Goal: Register for event/course

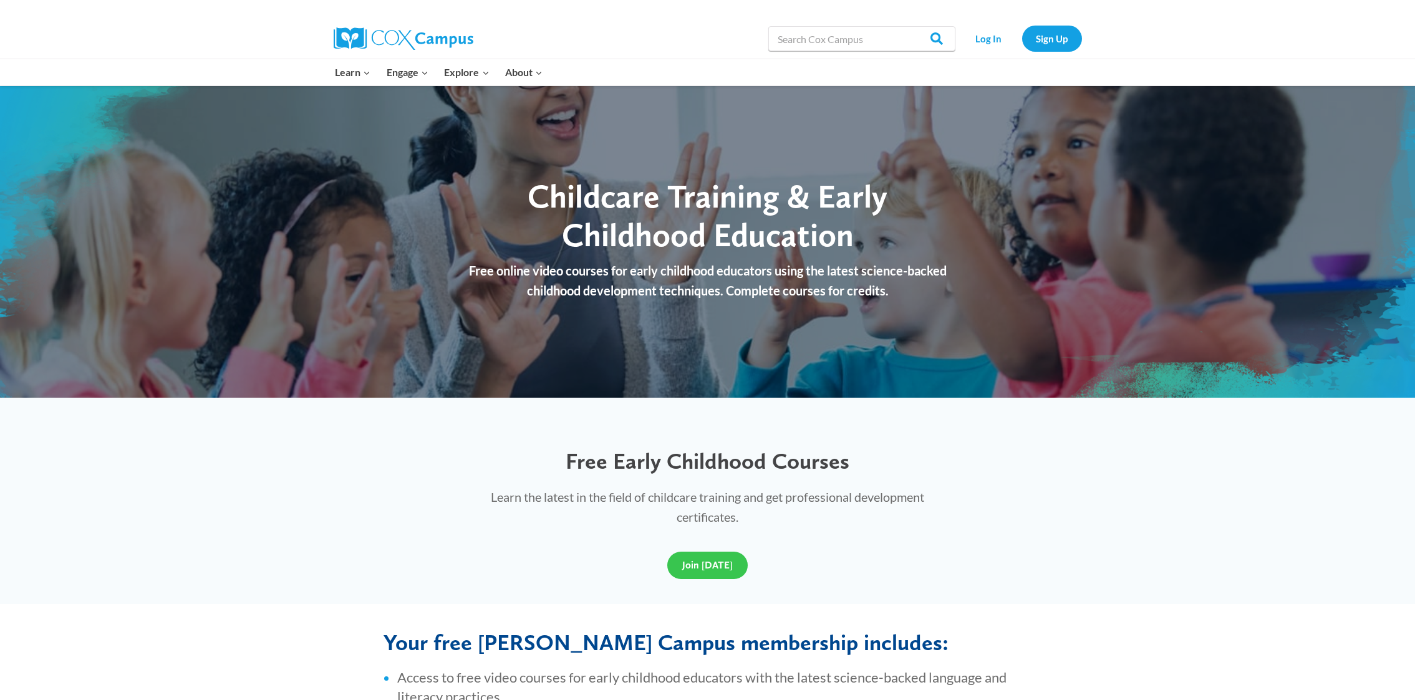
click at [692, 556] on link "Join Today" at bounding box center [707, 565] width 80 height 27
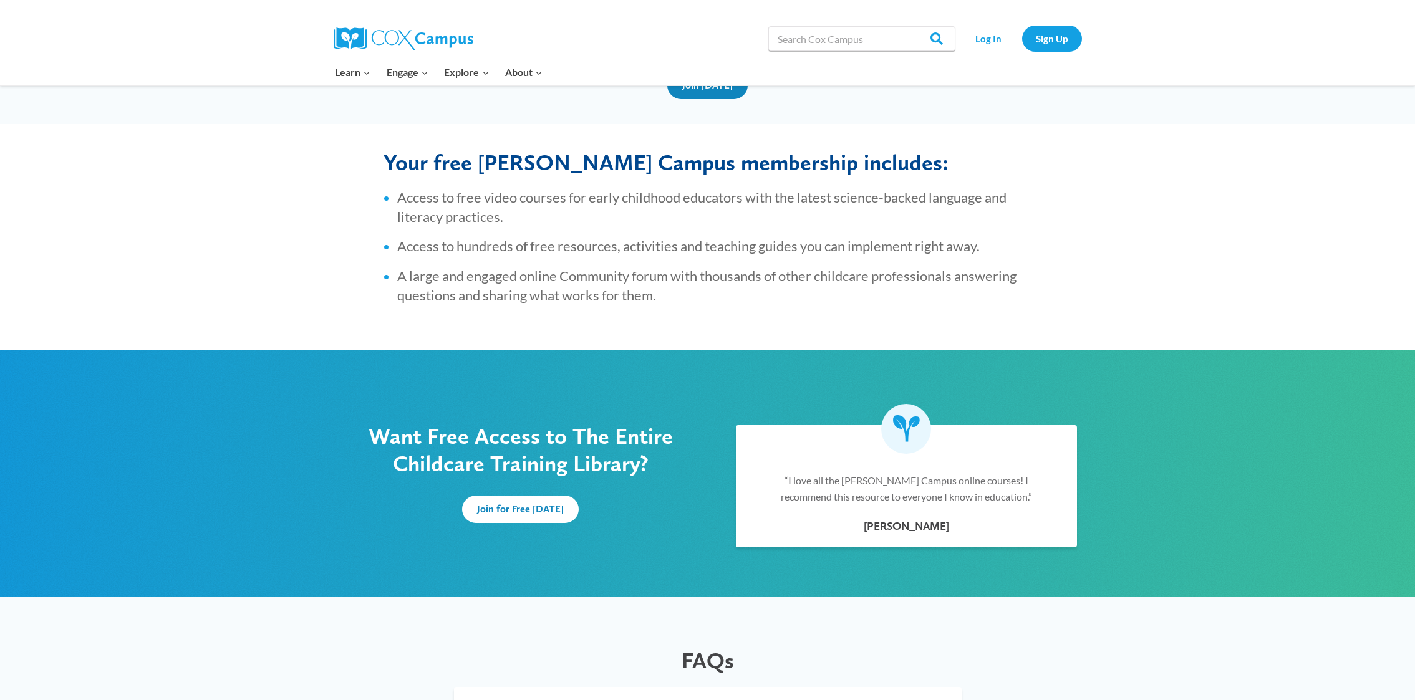
scroll to position [501, 0]
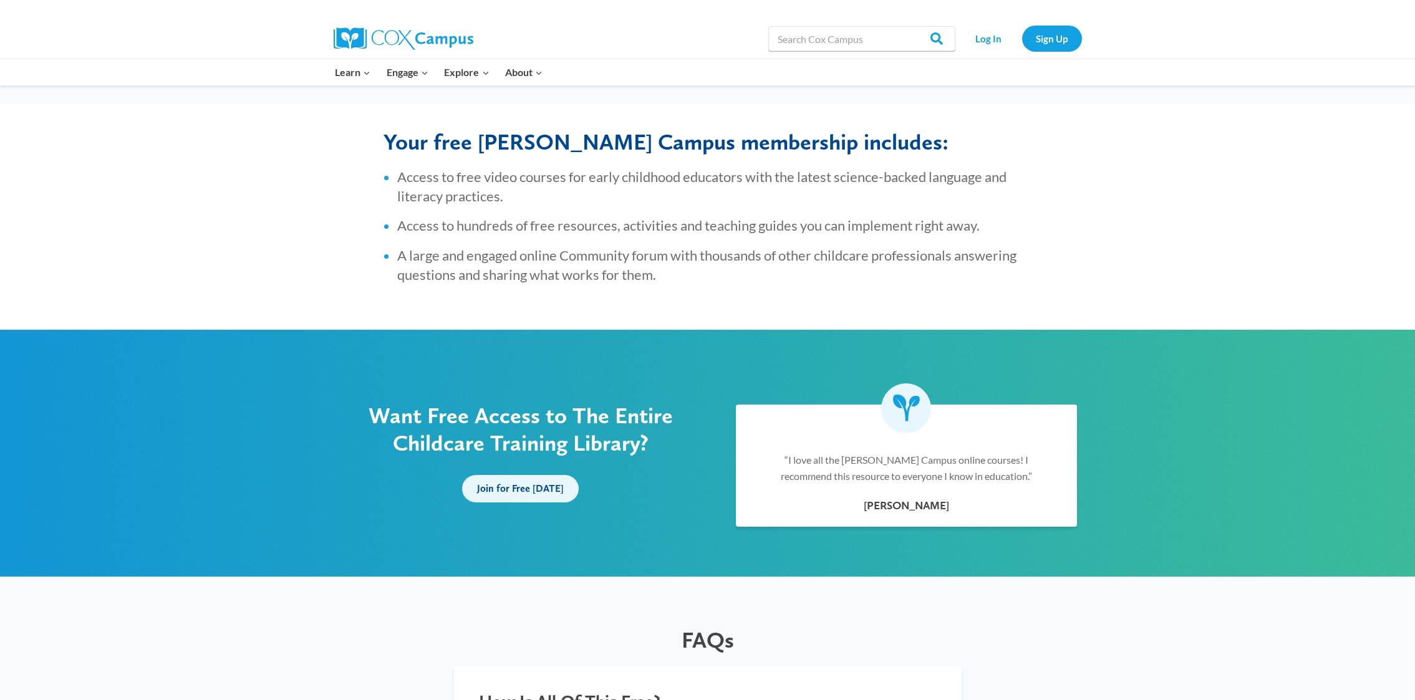
click at [499, 492] on span "Join for Free Today" at bounding box center [520, 489] width 87 height 12
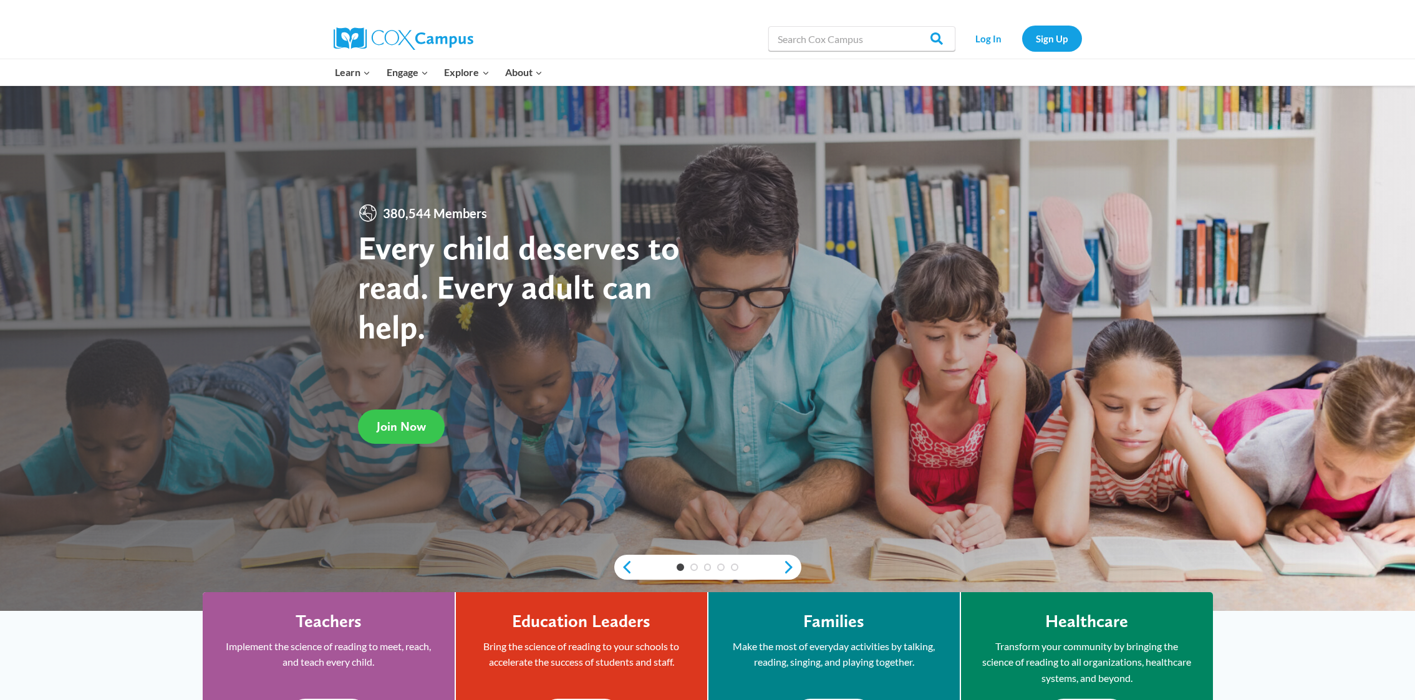
click at [425, 437] on link "Join Now" at bounding box center [401, 427] width 87 height 34
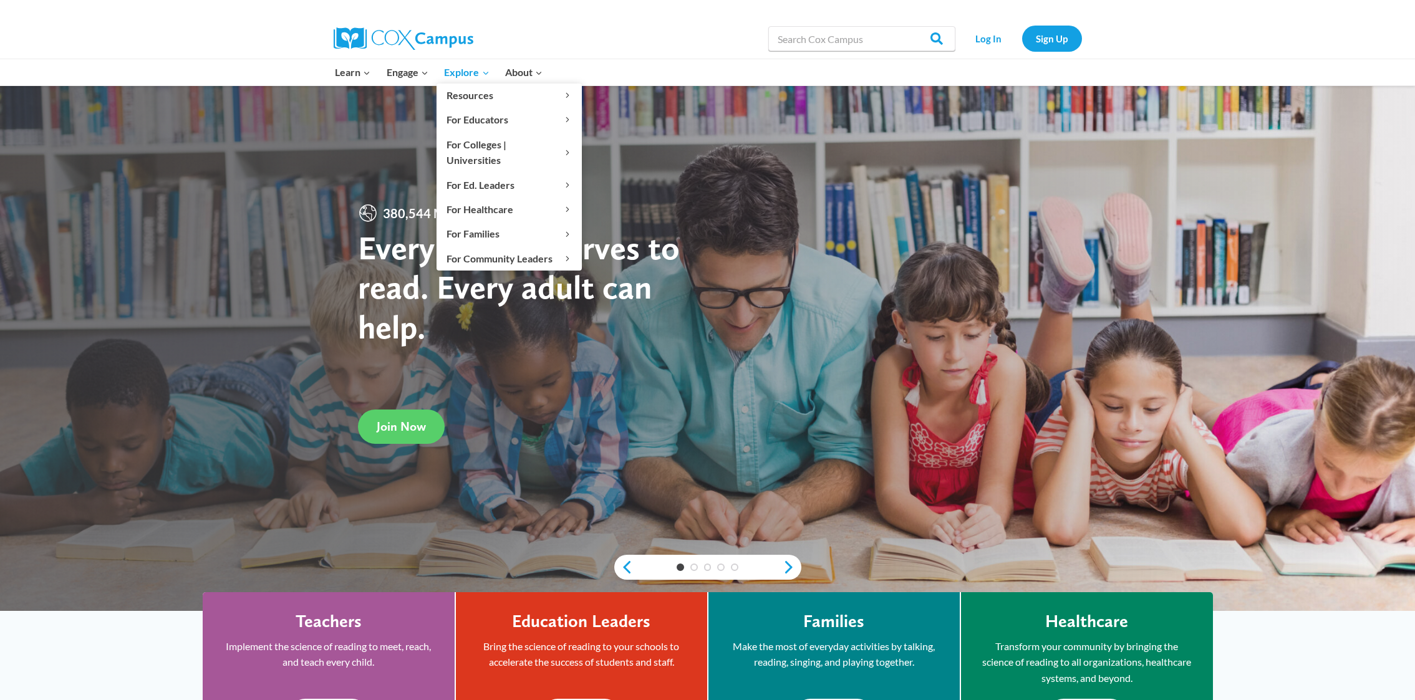
click at [457, 77] on span "Explore Expand" at bounding box center [466, 72] width 45 height 16
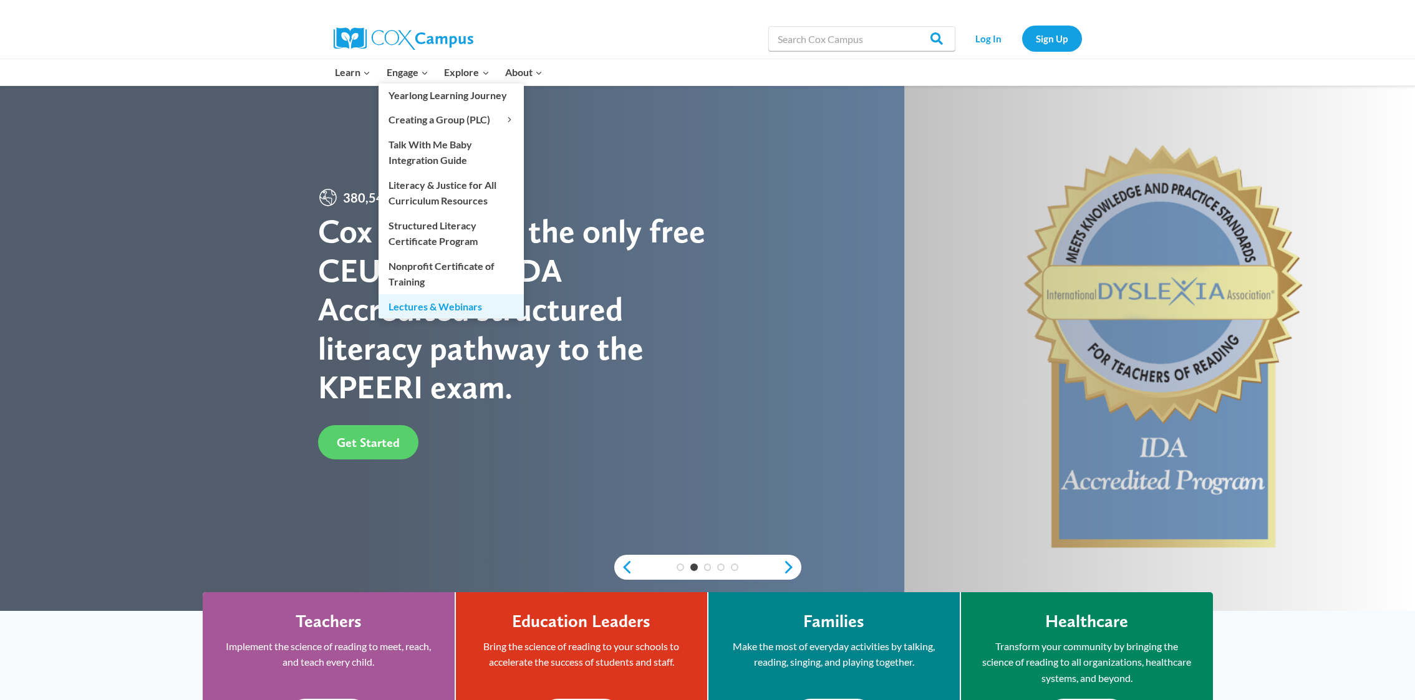
click at [415, 299] on link "Lectures & Webinars" at bounding box center [451, 306] width 145 height 24
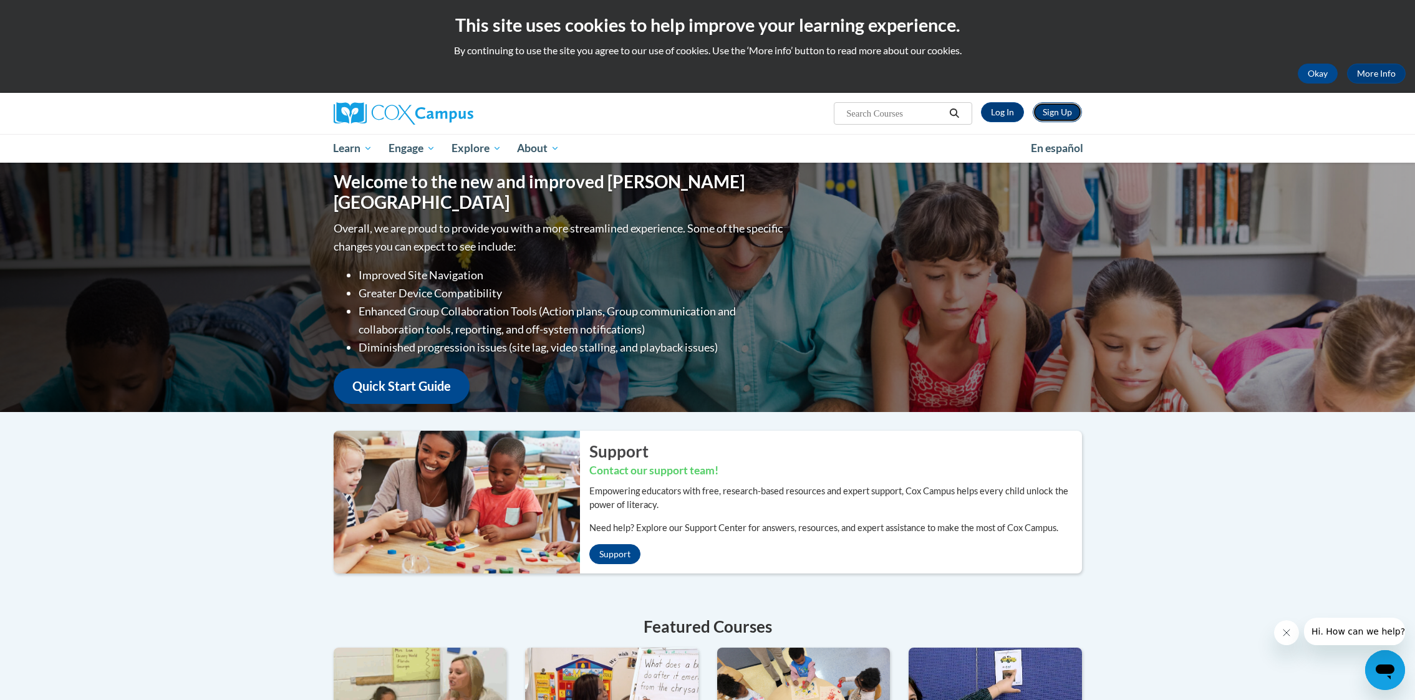
click at [1068, 111] on link "Sign Up" at bounding box center [1057, 112] width 49 height 20
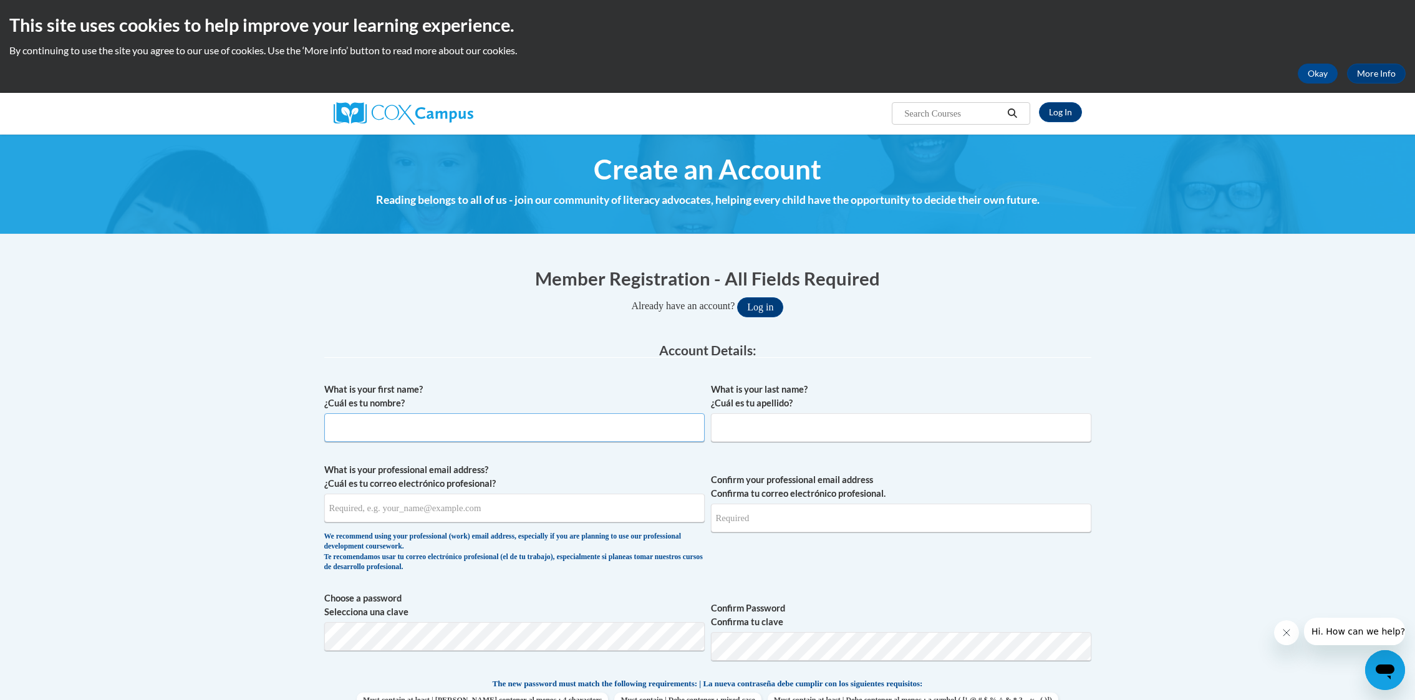
click at [476, 433] on input "What is your first name? ¿Cuál es tu nombre?" at bounding box center [514, 428] width 381 height 29
type input "[PERSON_NAME]"
type input "Snow"
type input "[EMAIL_ADDRESS][DOMAIN_NAME]"
click at [851, 521] on input "Confirm your professional email address Confirma tu correo electrónico profesio…" at bounding box center [901, 518] width 381 height 29
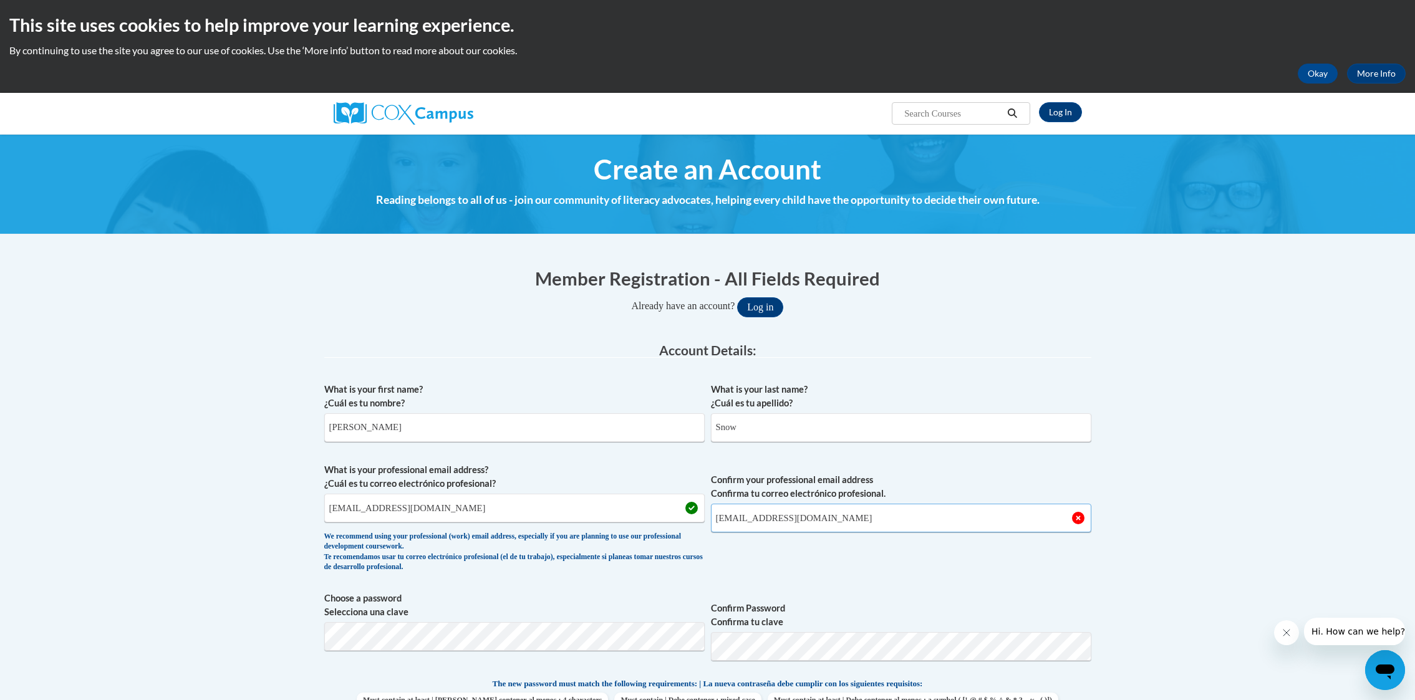
type input "[EMAIL_ADDRESS][DOMAIN_NAME]"
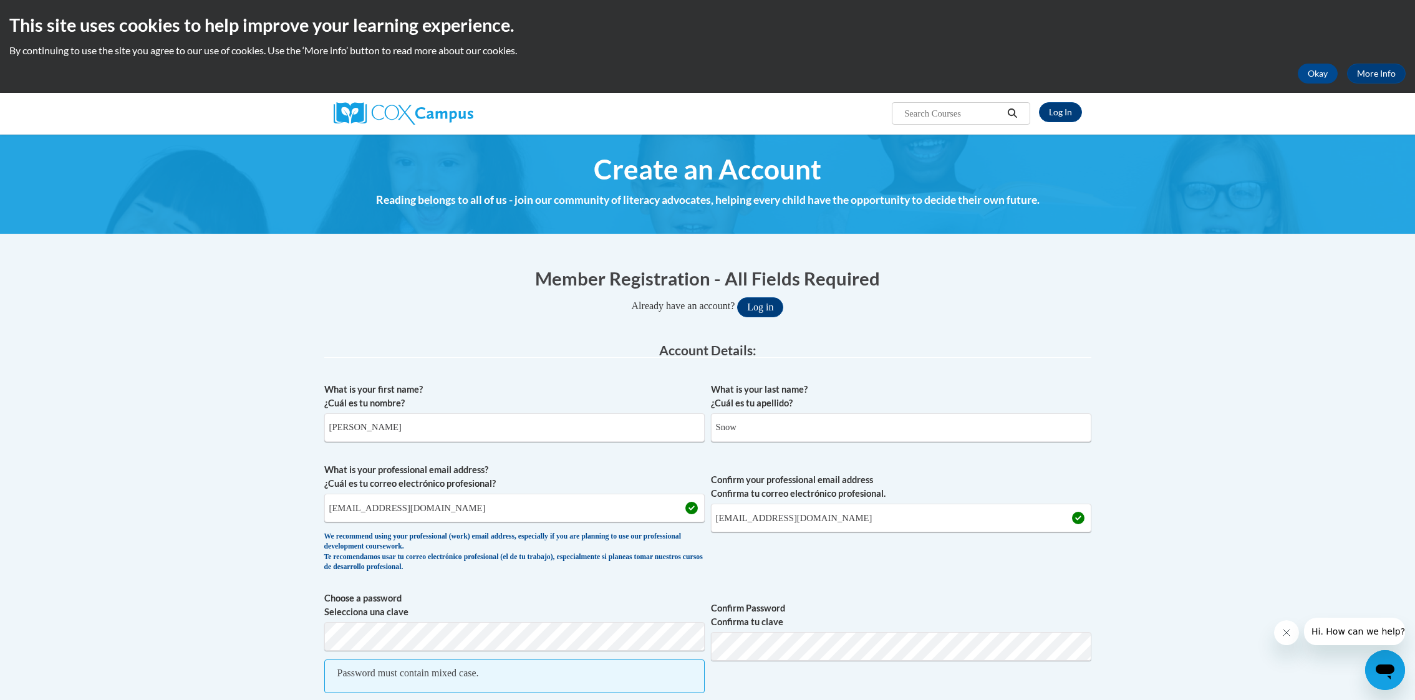
click at [648, 589] on div "What is your first name? ¿Cuál es tu nombre? [PERSON_NAME] What is your last na…" at bounding box center [707, 679] width 767 height 604
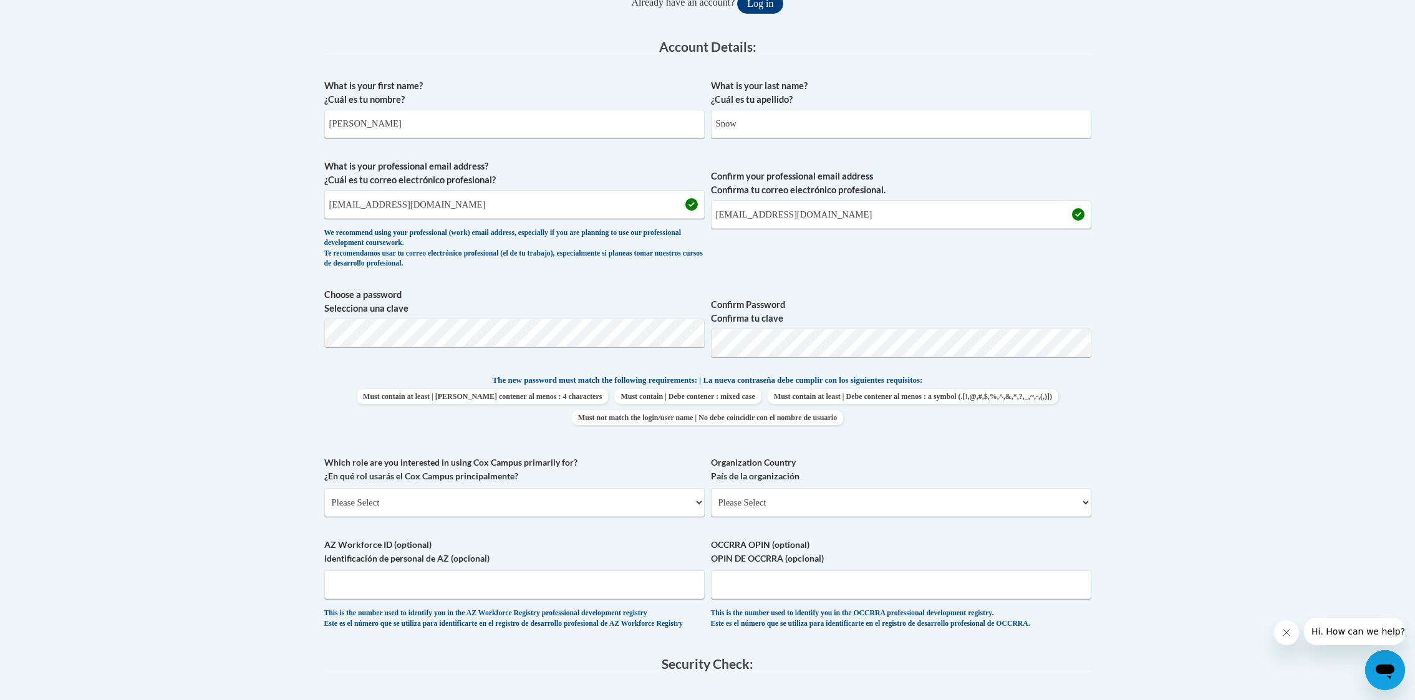
scroll to position [311, 0]
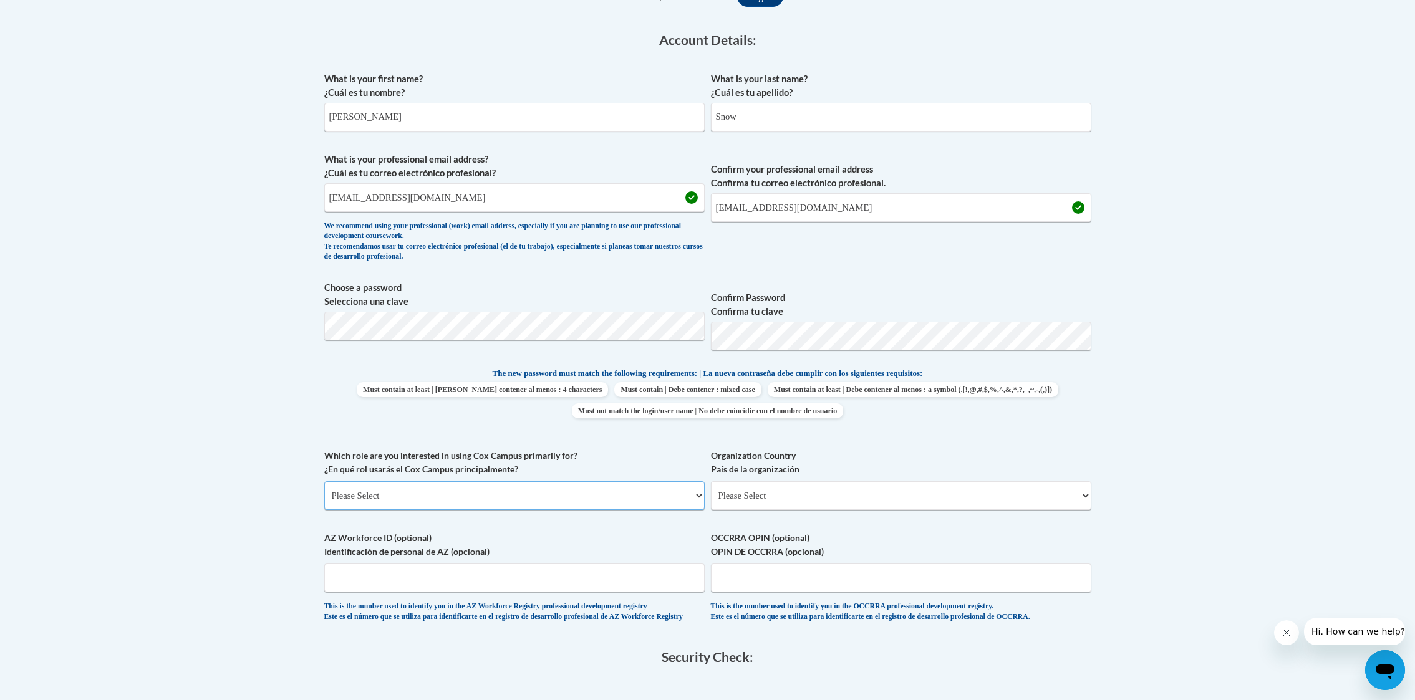
click at [413, 495] on select "Please Select College/University | Colegio/Universidad Community/Nonprofit Part…" at bounding box center [514, 496] width 381 height 29
click at [757, 492] on select "Please Select [GEOGRAPHIC_DATA] | [GEOGRAPHIC_DATA] Outside of [GEOGRAPHIC_DATA…" at bounding box center [901, 496] width 381 height 29
select select "ad49bcad-a171-4b2e-b99c-48b446064914"
click at [711, 482] on select "Please Select [GEOGRAPHIC_DATA] | [GEOGRAPHIC_DATA] Outside of [GEOGRAPHIC_DATA…" at bounding box center [901, 496] width 381 height 29
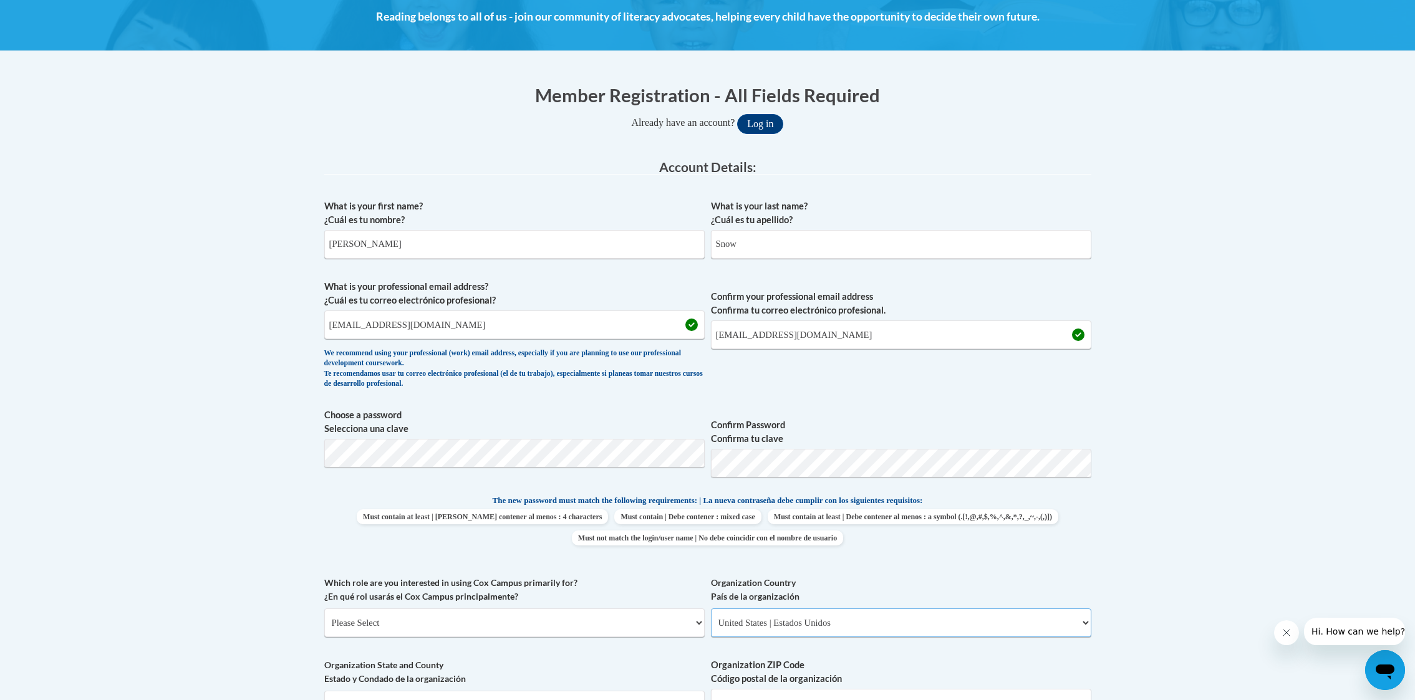
scroll to position [0, 0]
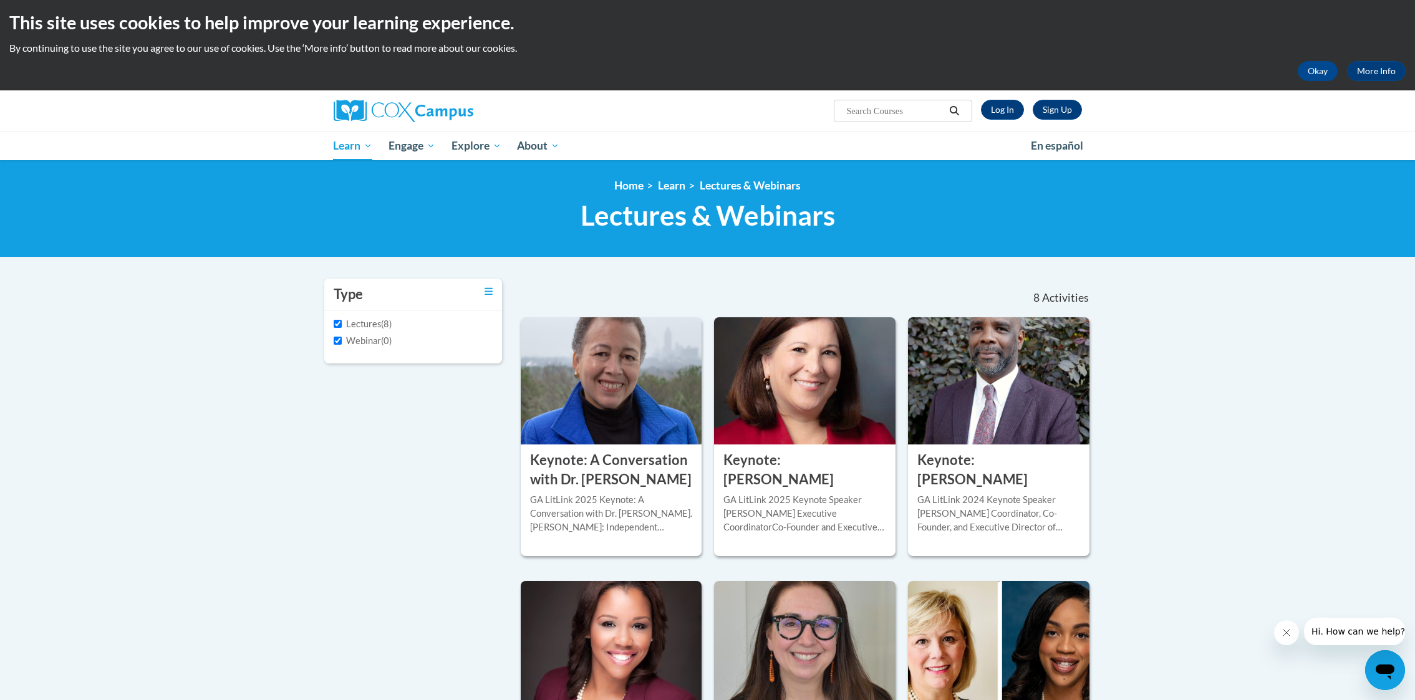
click at [341, 324] on label "Lectures" at bounding box center [357, 325] width 47 height 14
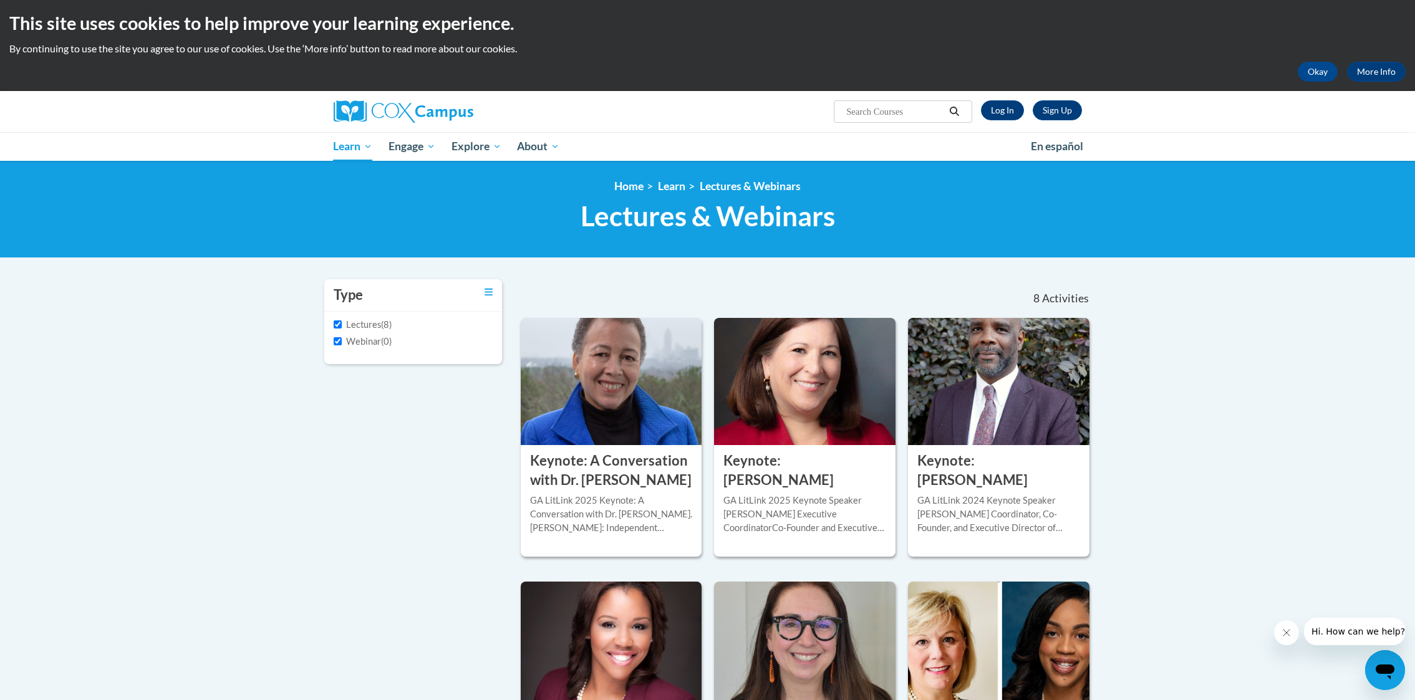
click at [341, 324] on input "Lectures" at bounding box center [338, 325] width 8 height 8
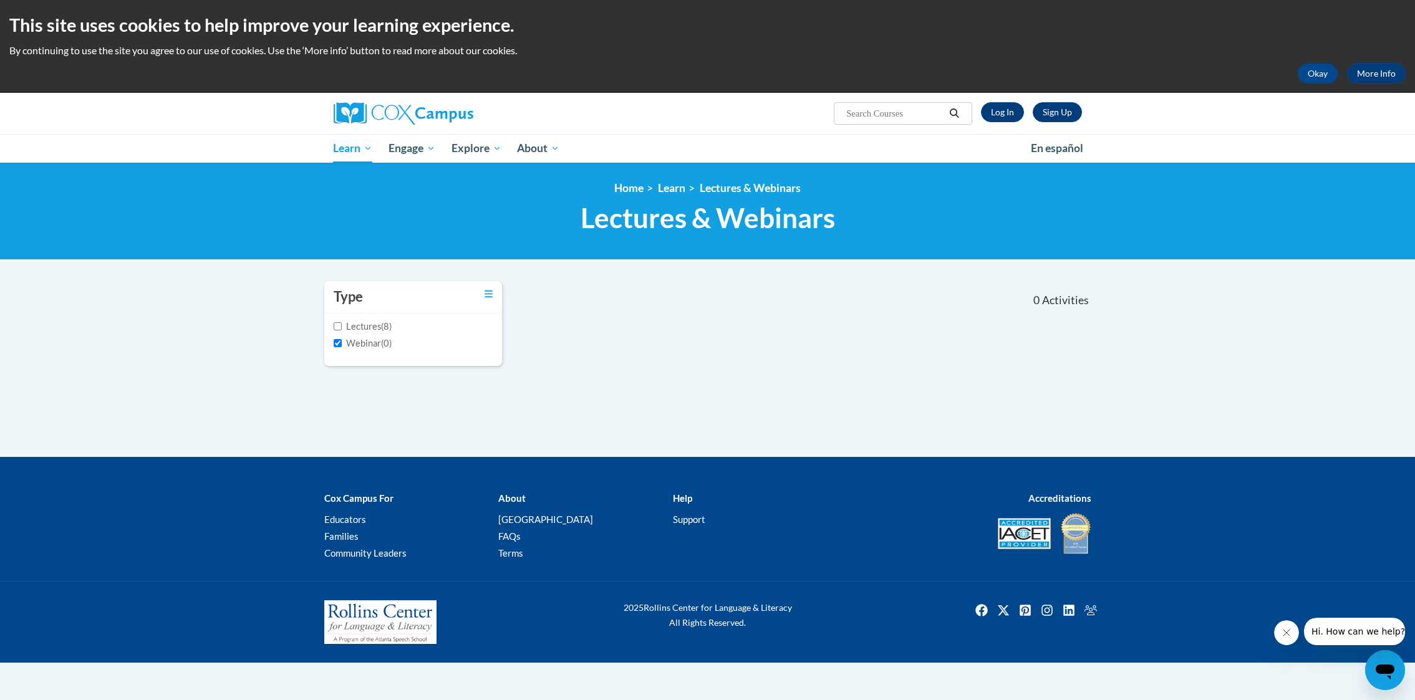
click at [346, 324] on label "Lectures" at bounding box center [357, 327] width 47 height 14
click at [342, 324] on input "Lectures" at bounding box center [338, 326] width 8 height 8
checkbox input "true"
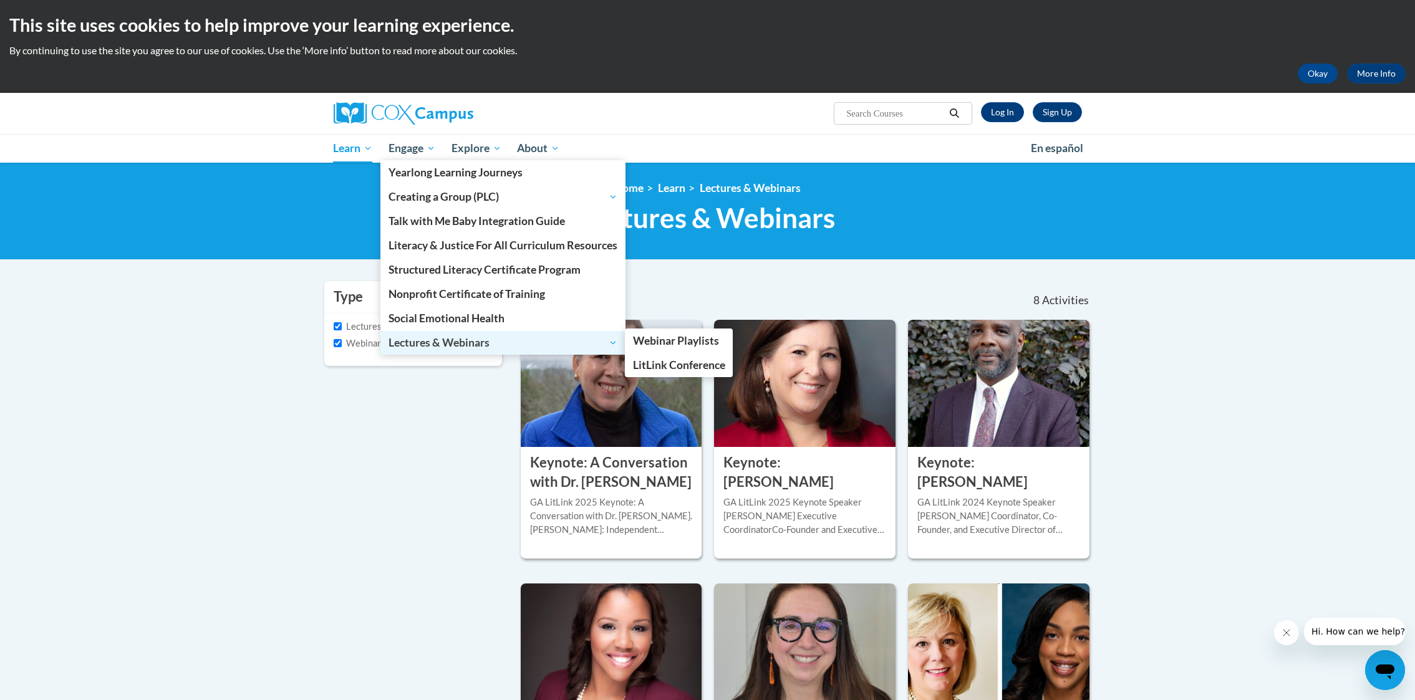
click at [450, 338] on span "Lectures & Webinars" at bounding box center [503, 343] width 229 height 15
click at [448, 342] on span "Lectures & Webinars" at bounding box center [503, 343] width 229 height 15
click at [682, 346] on span "Webinar Playlists" at bounding box center [676, 340] width 86 height 13
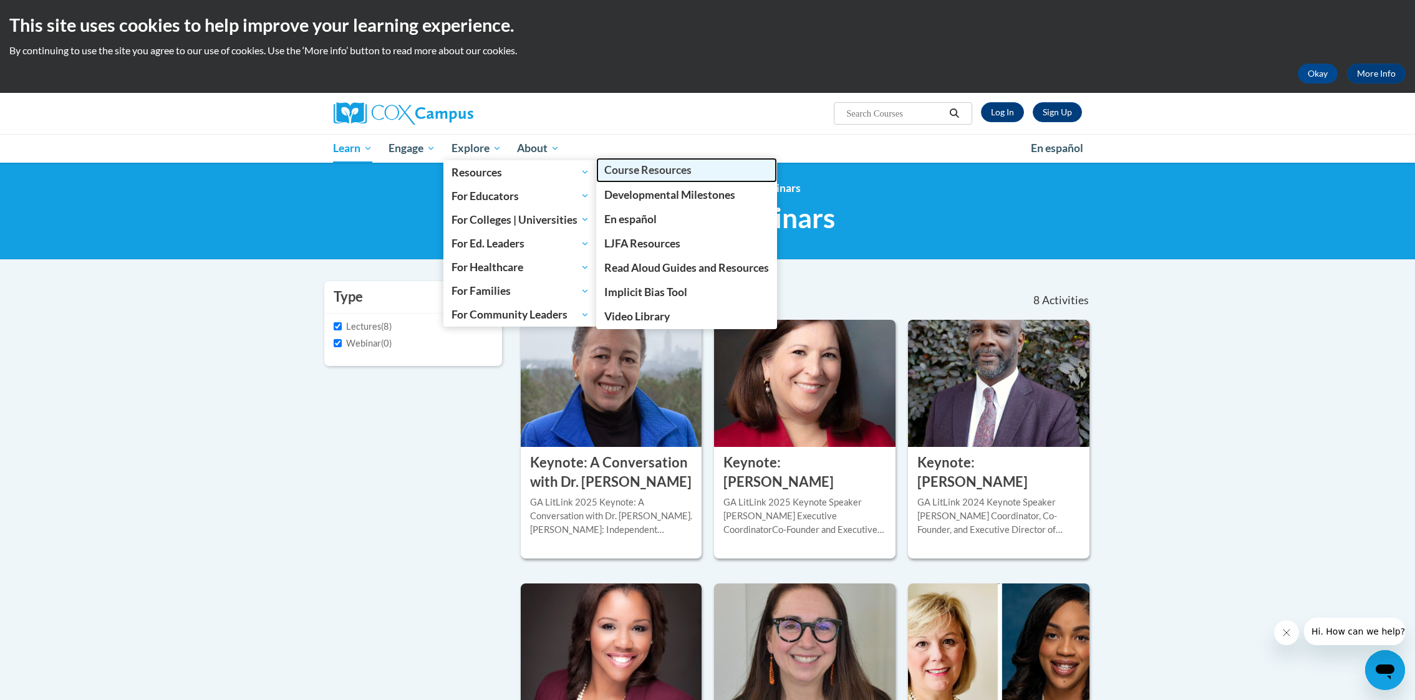
click at [698, 176] on link "Course Resources" at bounding box center [686, 170] width 181 height 24
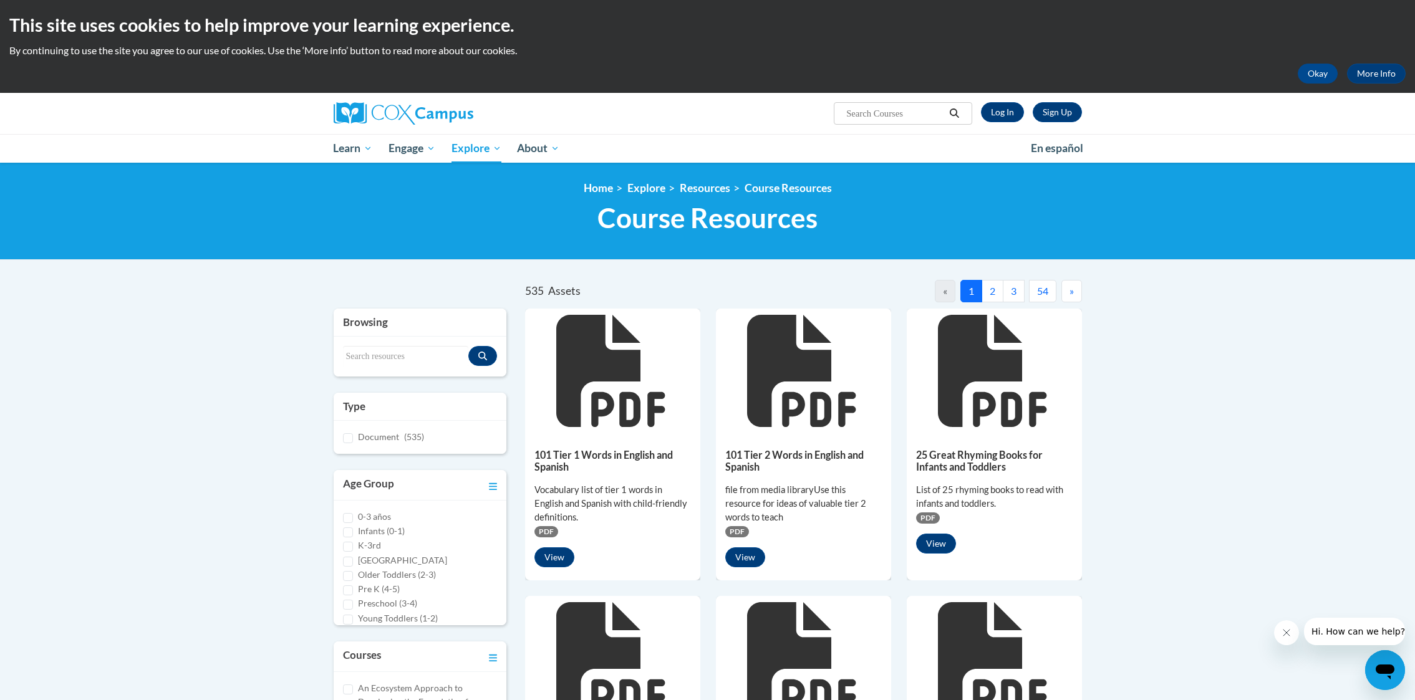
scroll to position [21, 0]
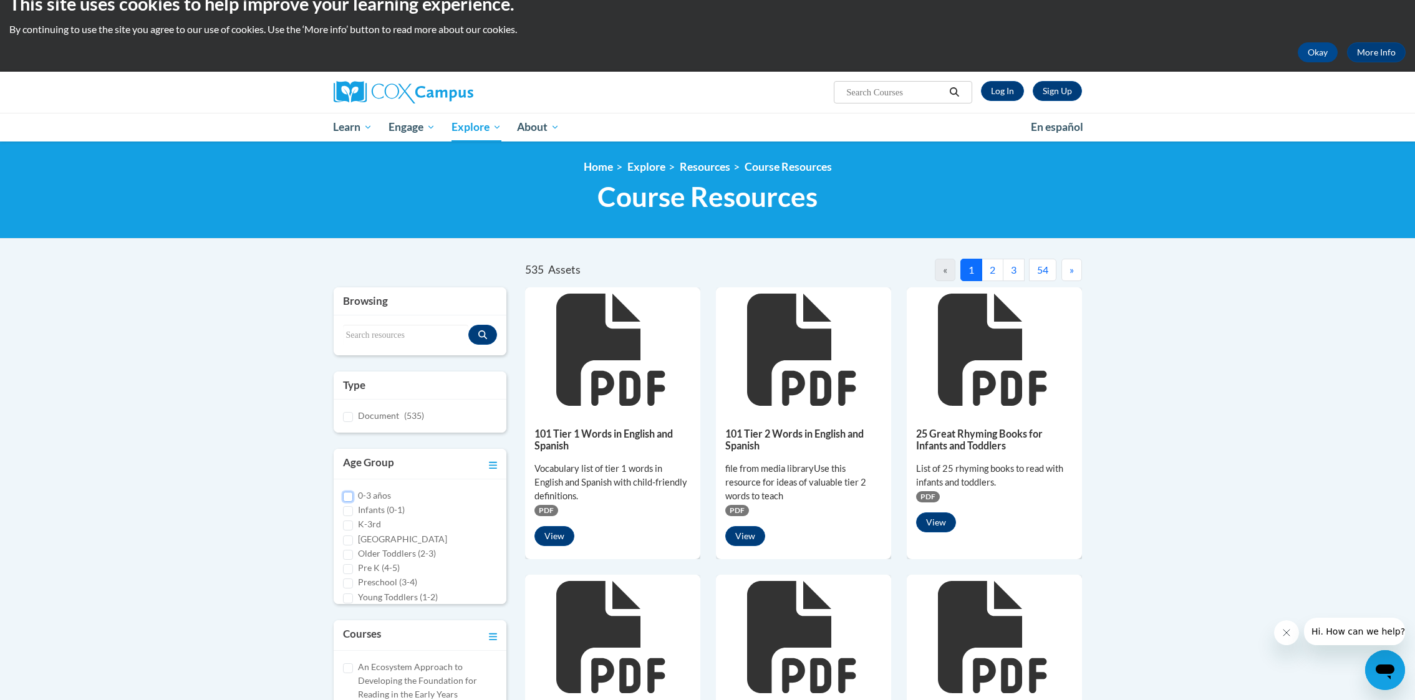
click at [347, 499] on input "0-3 años" at bounding box center [348, 497] width 10 height 10
checkbox input "true"
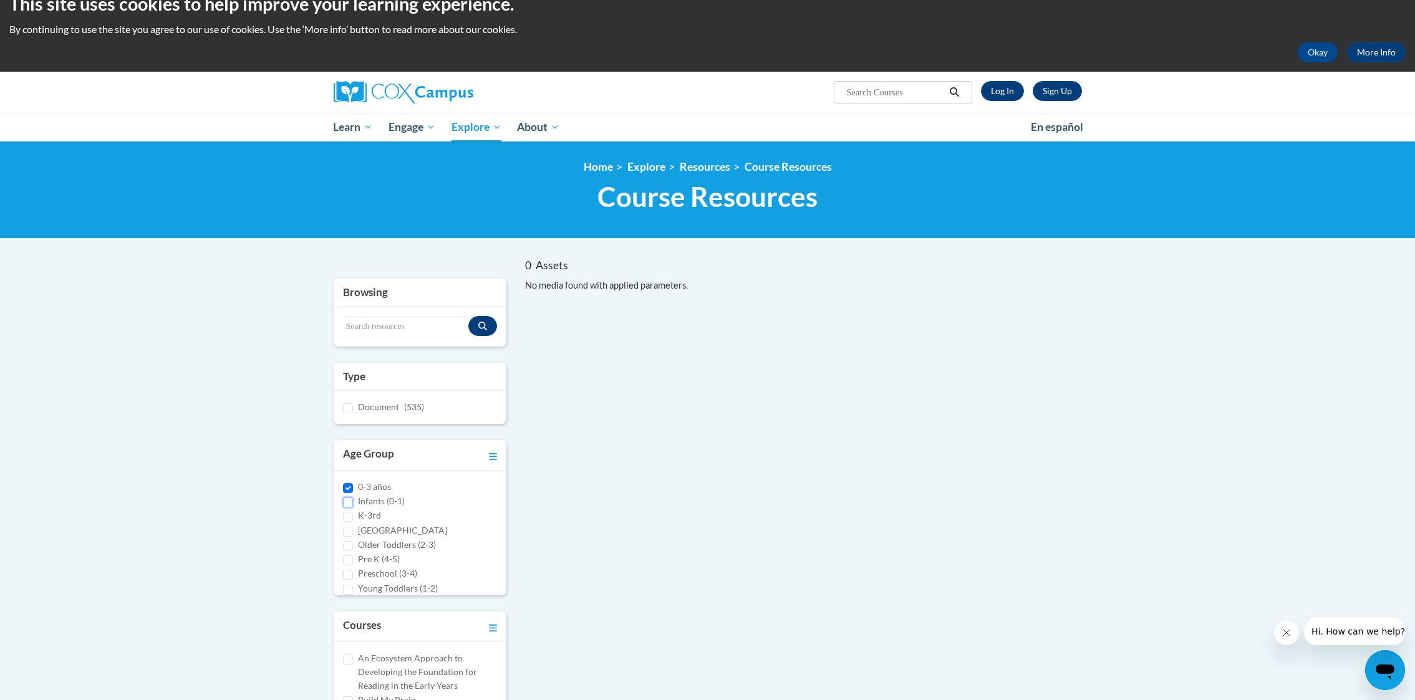
click at [349, 503] on input "Infants (0-1)" at bounding box center [348, 503] width 10 height 10
checkbox input "true"
click at [350, 548] on input "Older Toddlers (2-3)" at bounding box center [348, 546] width 10 height 10
checkbox input "true"
click at [348, 558] on input "Pre K (4-5)" at bounding box center [348, 561] width 10 height 10
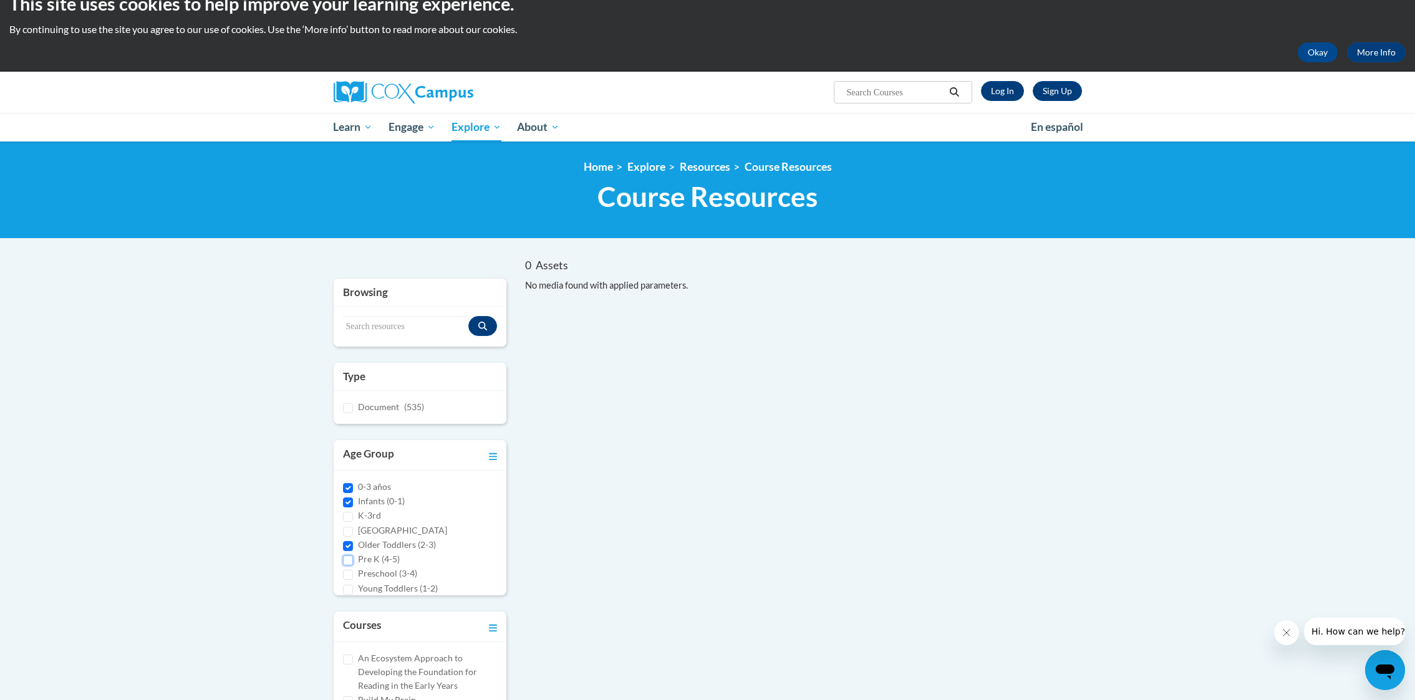
checkbox input "true"
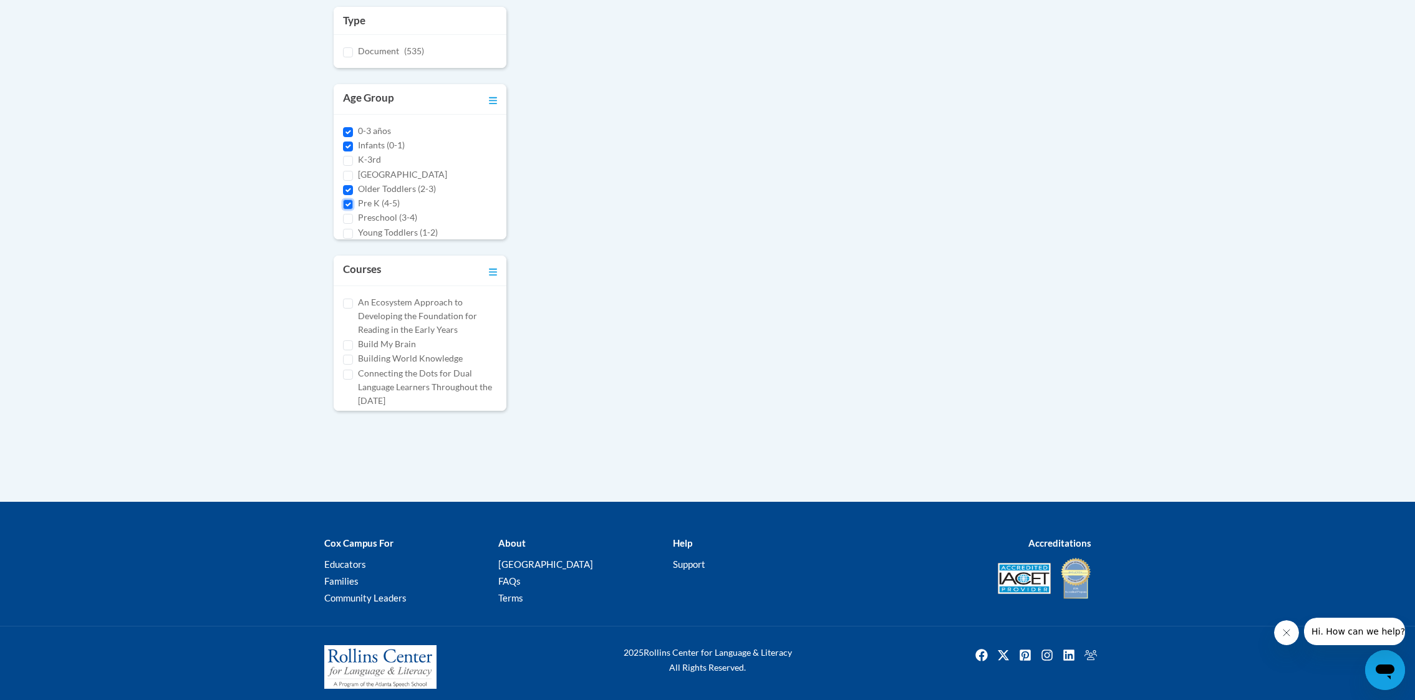
scroll to position [383, 0]
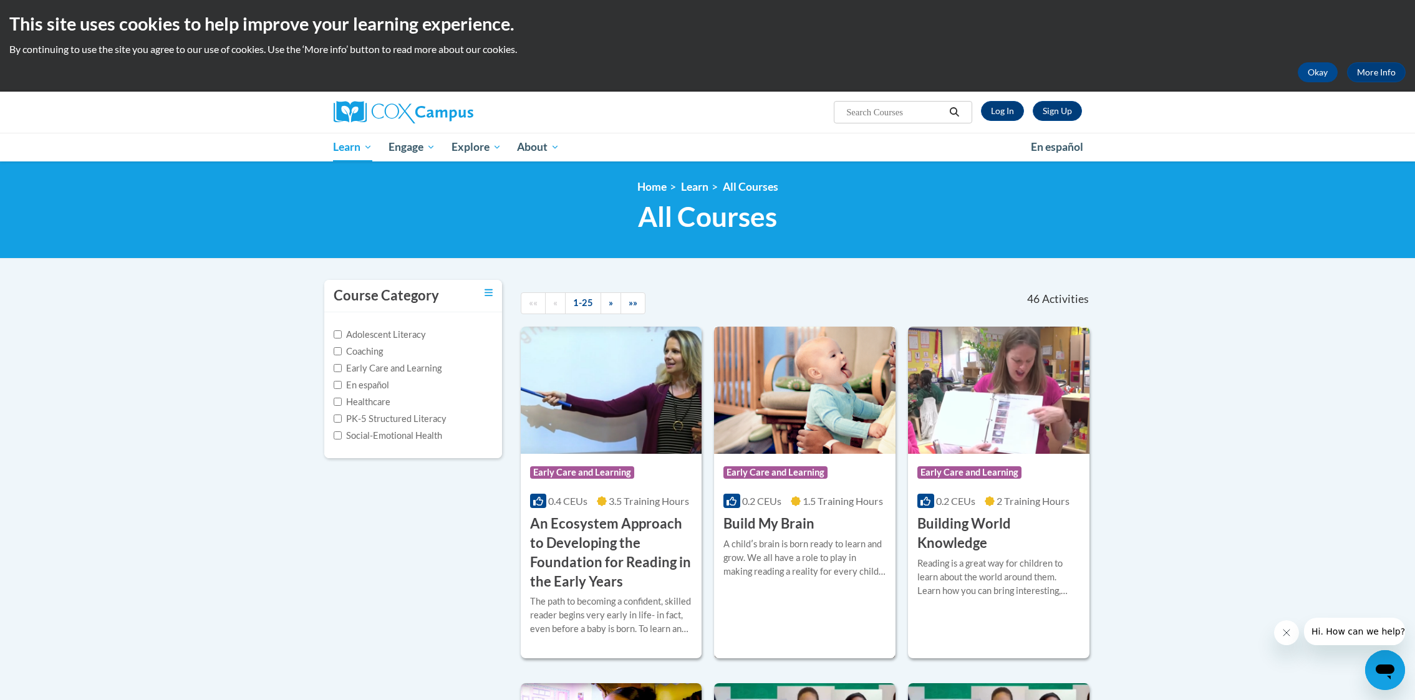
click at [773, 364] on img at bounding box center [805, 390] width 182 height 127
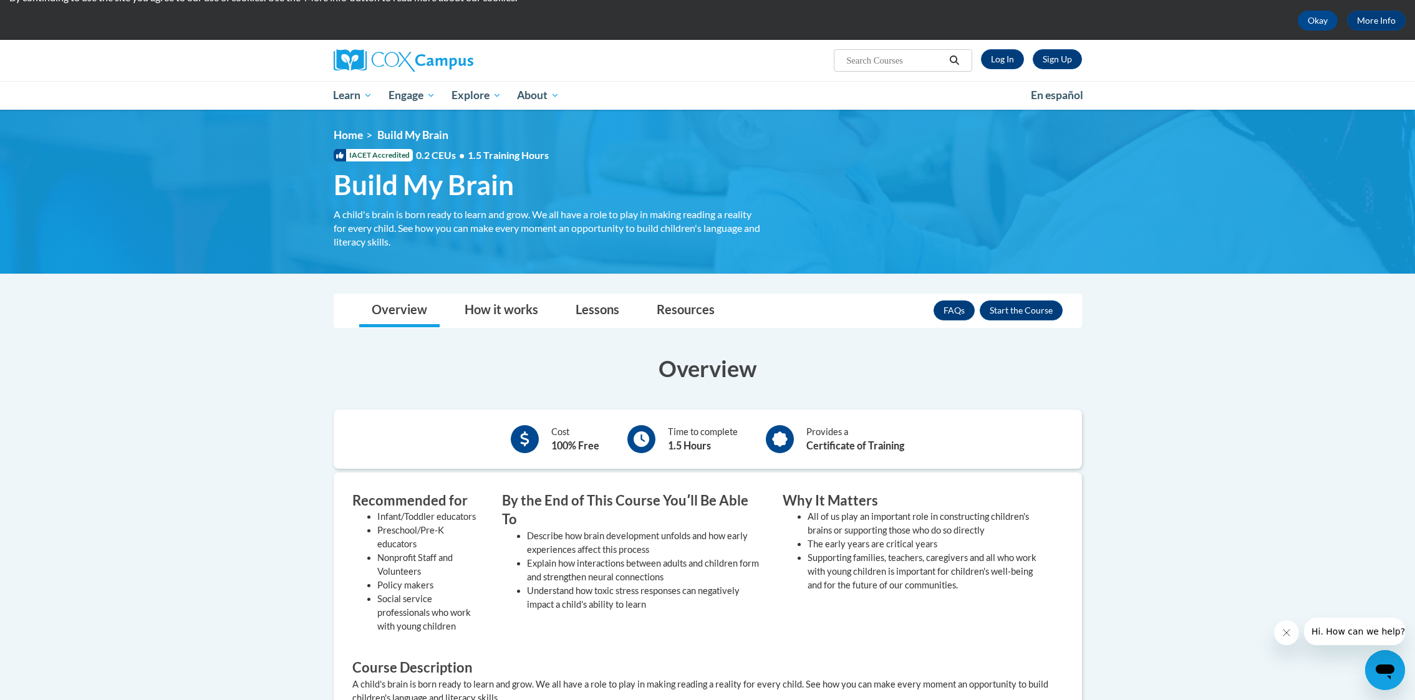
scroll to position [56, 0]
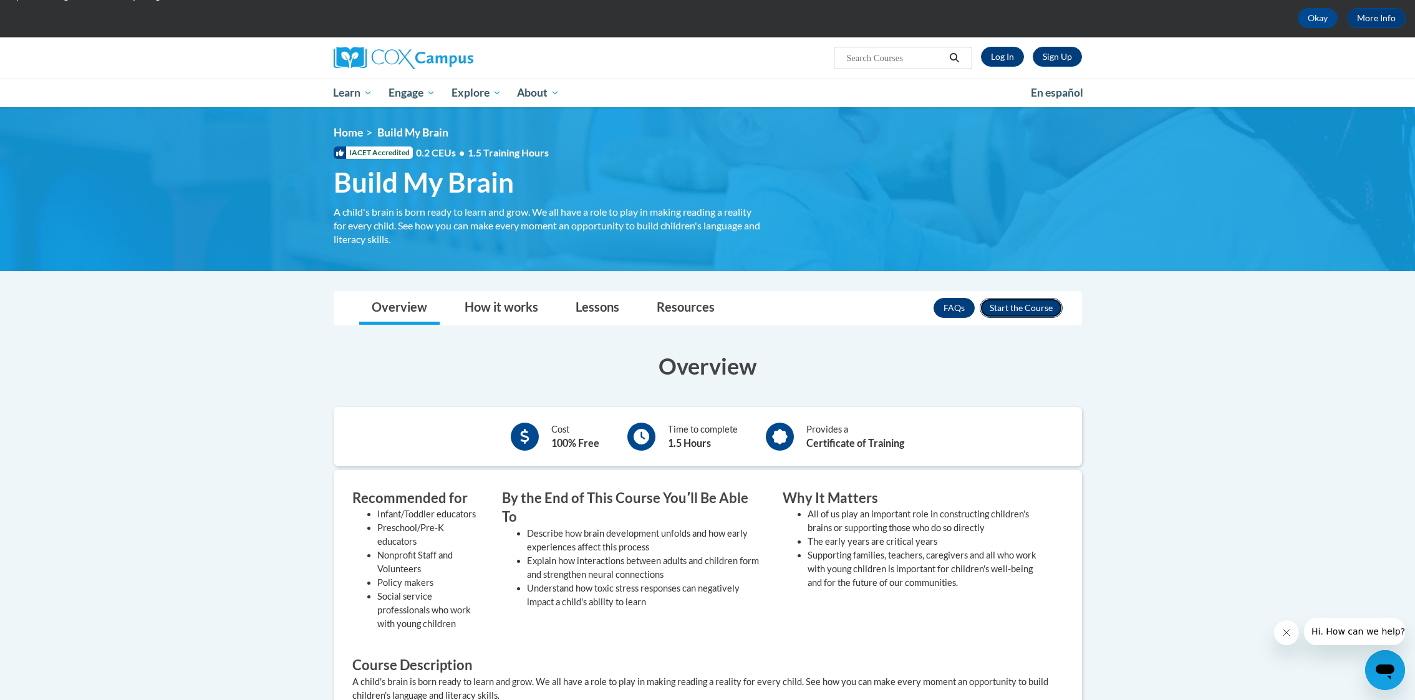
click at [1027, 306] on button "Enroll" at bounding box center [1021, 308] width 83 height 20
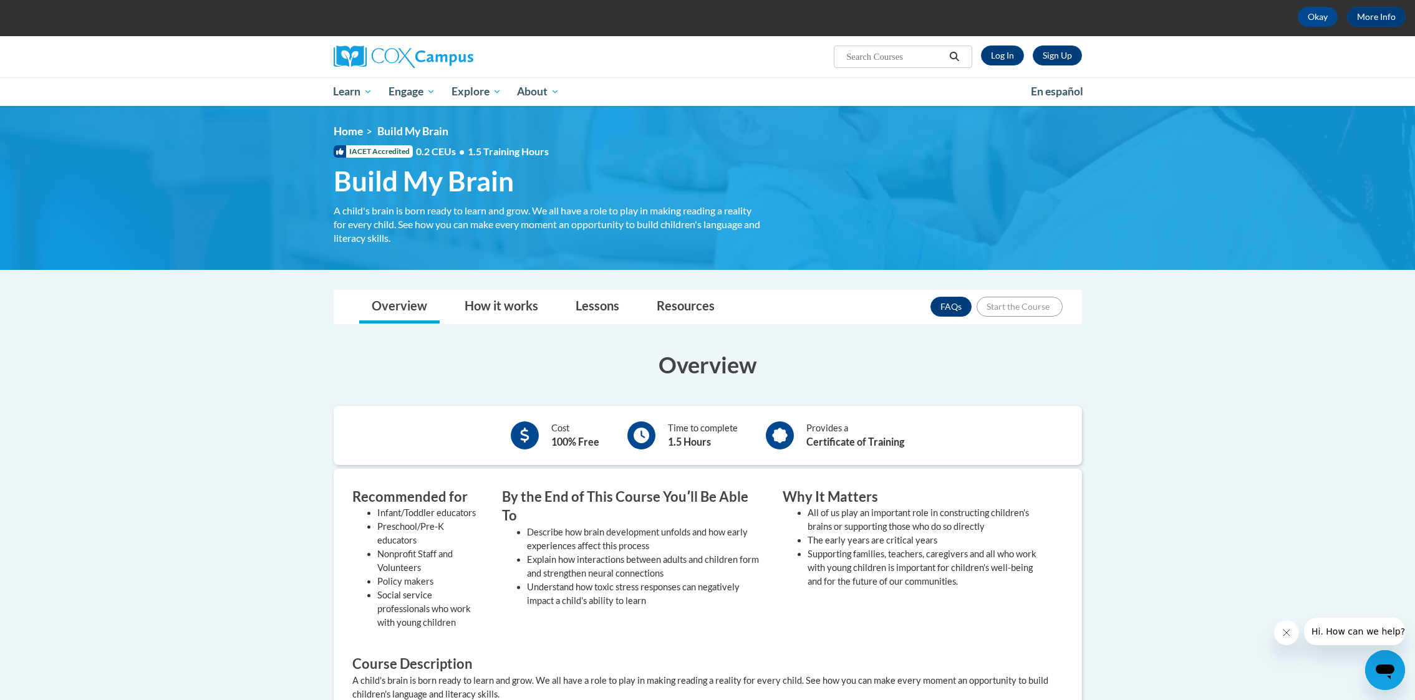
scroll to position [59, 0]
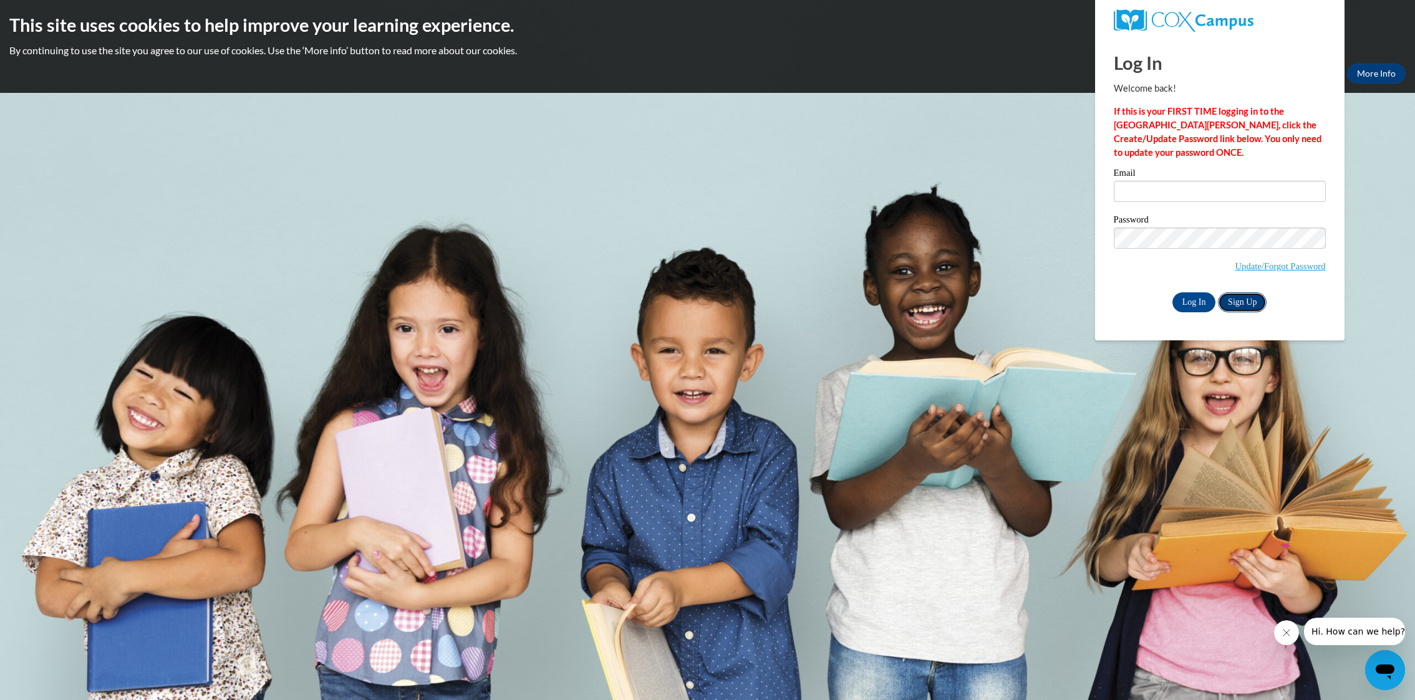
click at [1254, 299] on link "Sign Up" at bounding box center [1242, 303] width 49 height 20
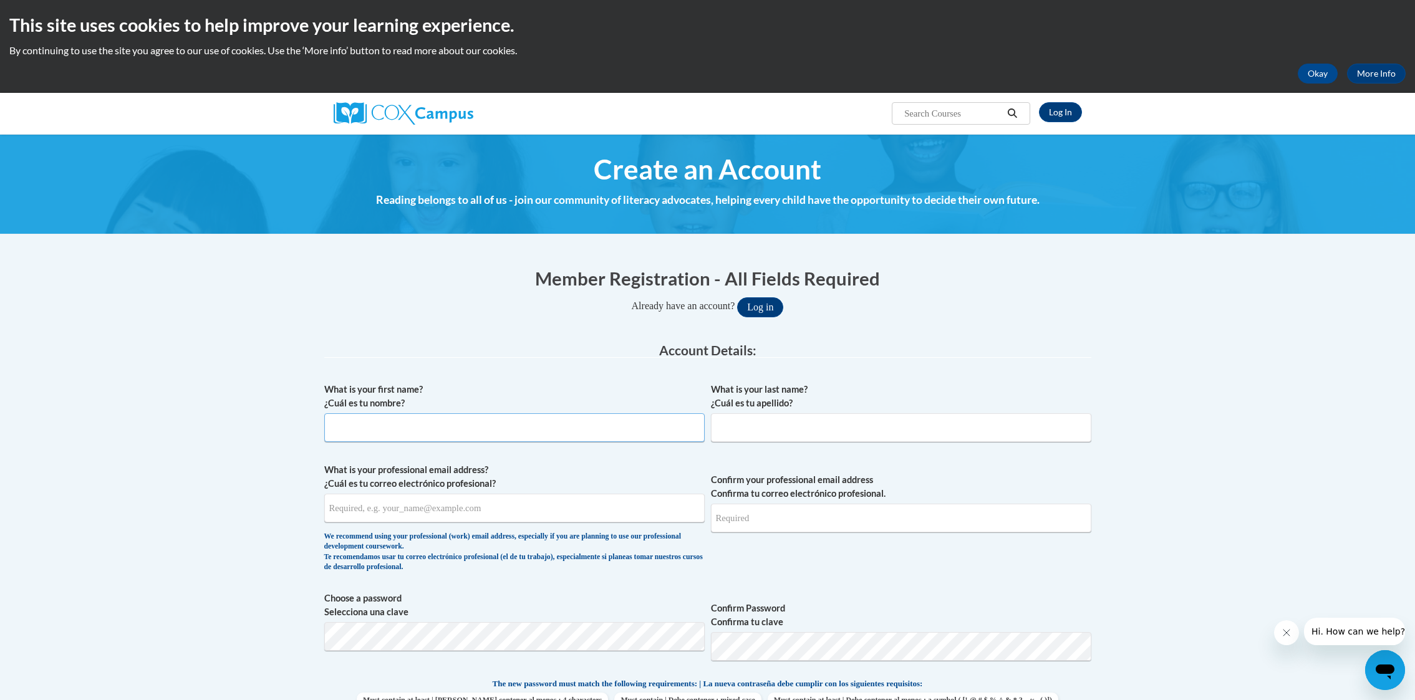
click at [532, 435] on input "What is your first name? ¿Cuál es tu nombre?" at bounding box center [514, 428] width 381 height 29
type input "[PERSON_NAME]"
type input "Snow"
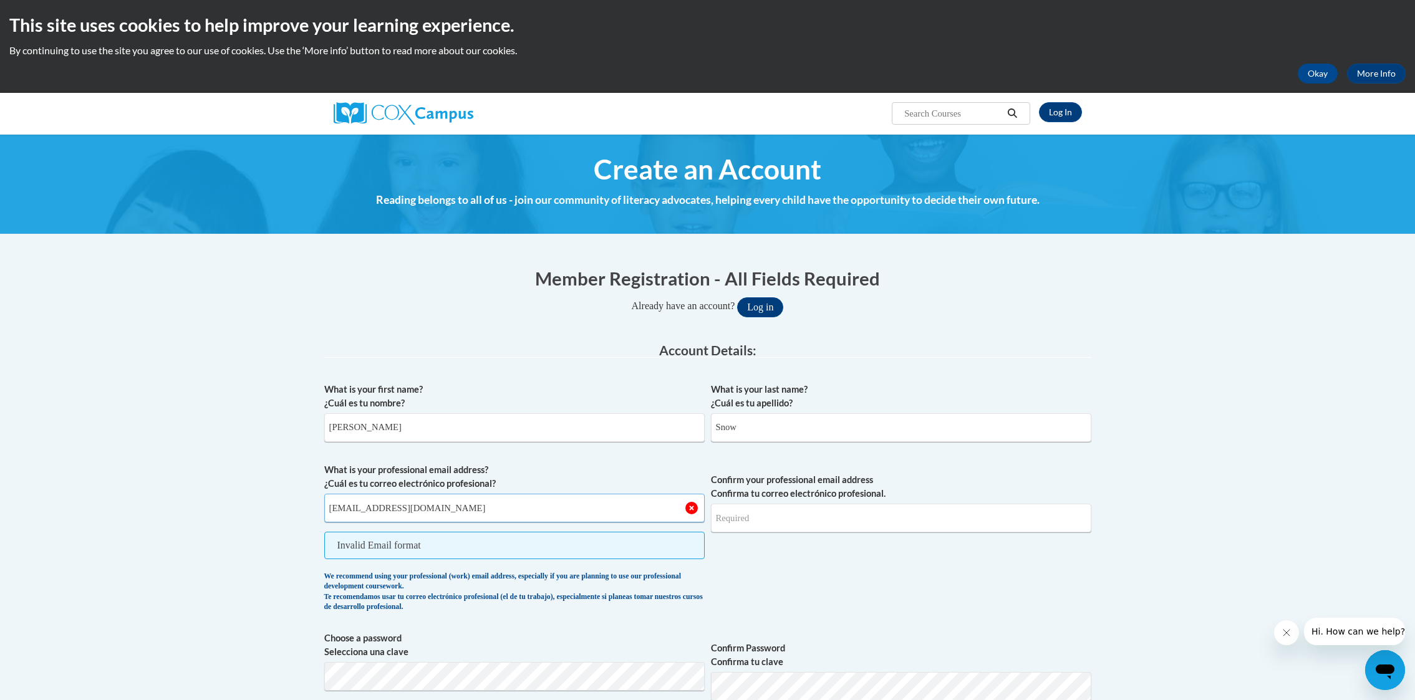
type input "[EMAIL_ADDRESS][DOMAIN_NAME]"
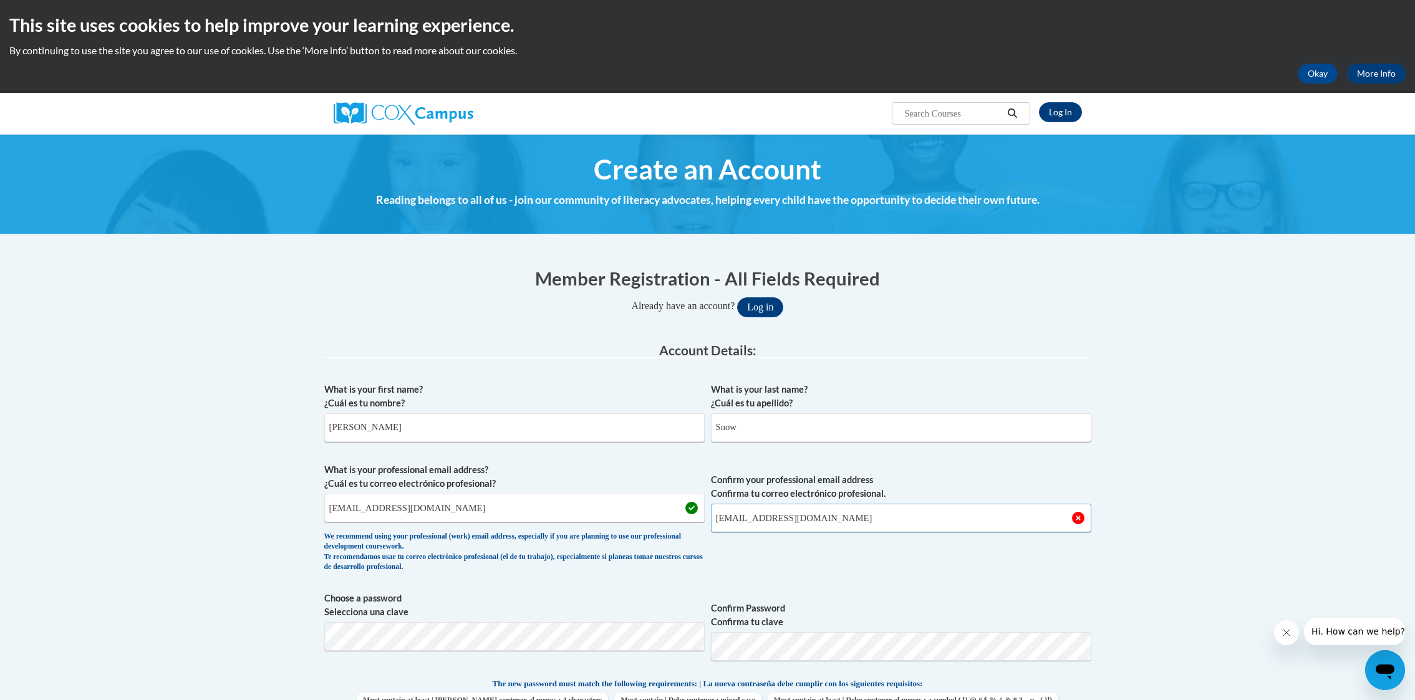
type input "[EMAIL_ADDRESS][DOMAIN_NAME]"
click at [853, 592] on span "Confirm Password Confirma tu clave" at bounding box center [901, 631] width 381 height 79
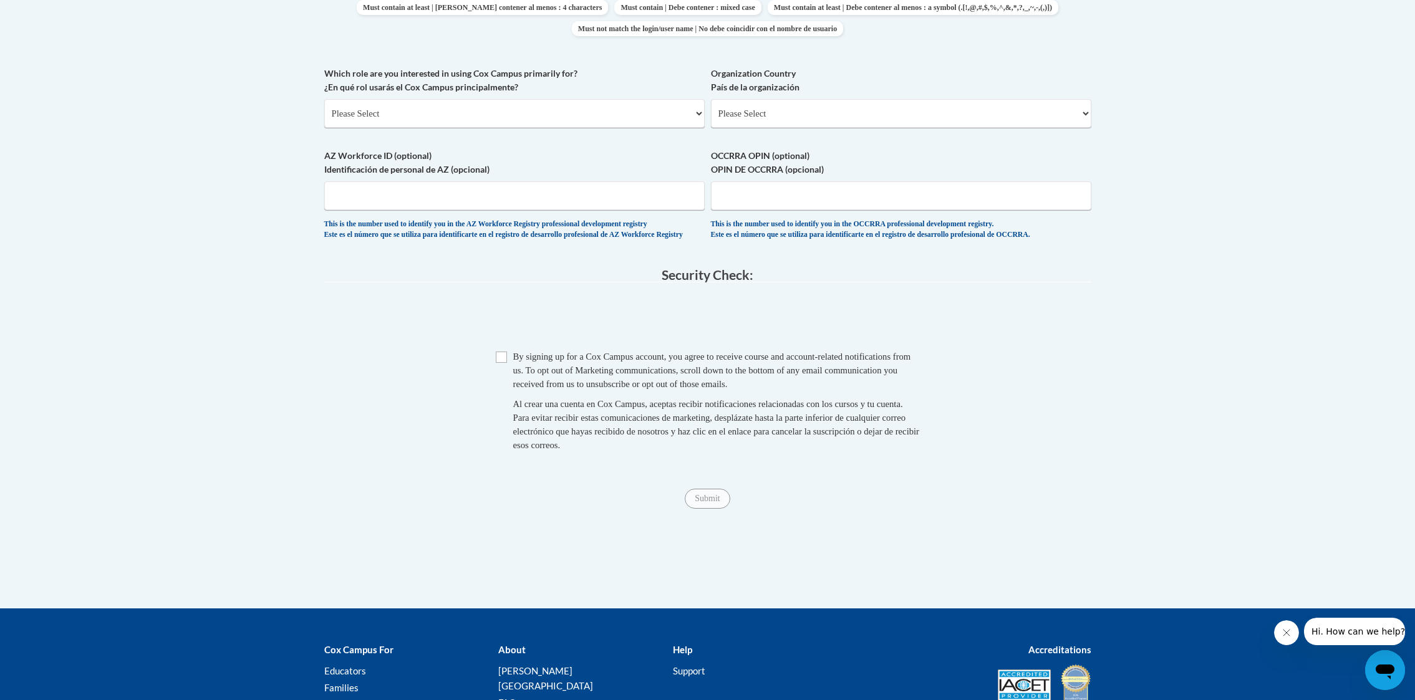
scroll to position [689, 0]
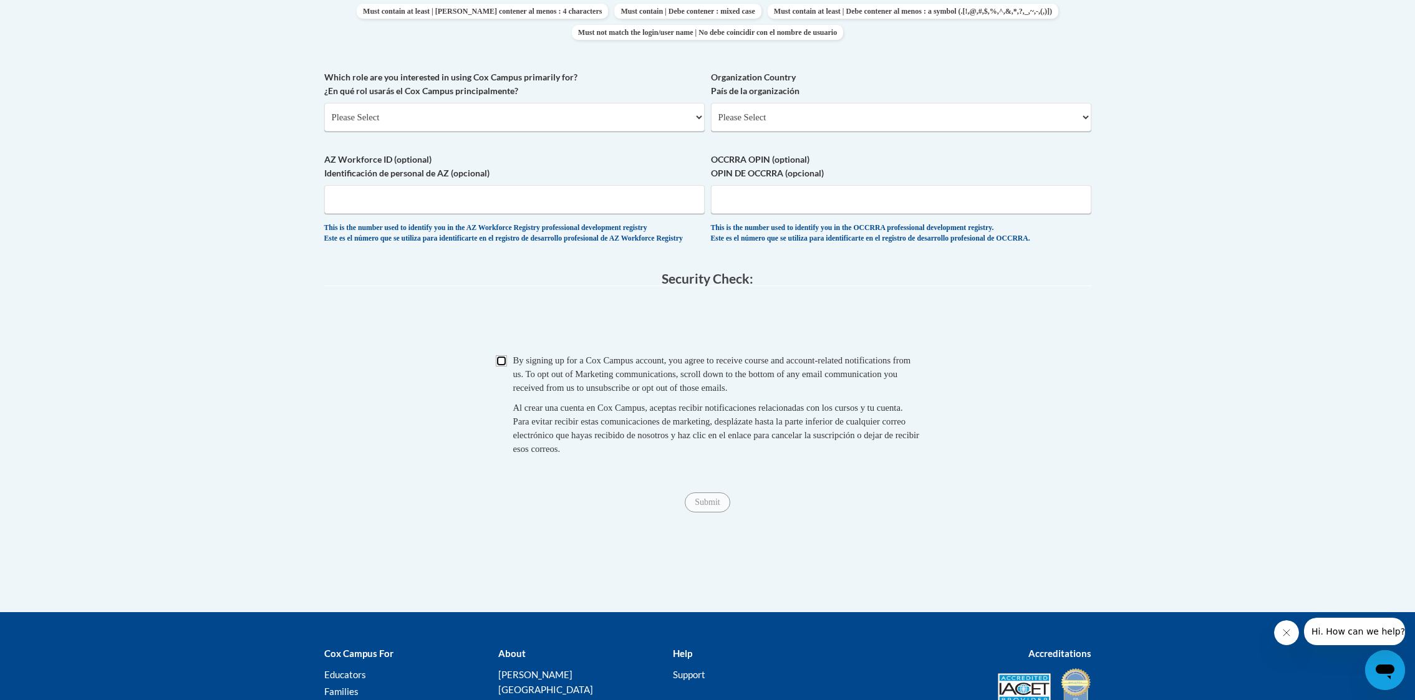
click at [505, 367] on input "Checkbox" at bounding box center [501, 361] width 11 height 11
checkbox input "true"
click at [715, 513] on input "Submit" at bounding box center [707, 503] width 45 height 20
click at [605, 122] on select "Please Select College/University | Colegio/Universidad Community/Nonprofit Part…" at bounding box center [514, 117] width 381 height 29
select select "fbf2d438-af2f-41f8-98f1-81c410e29de3"
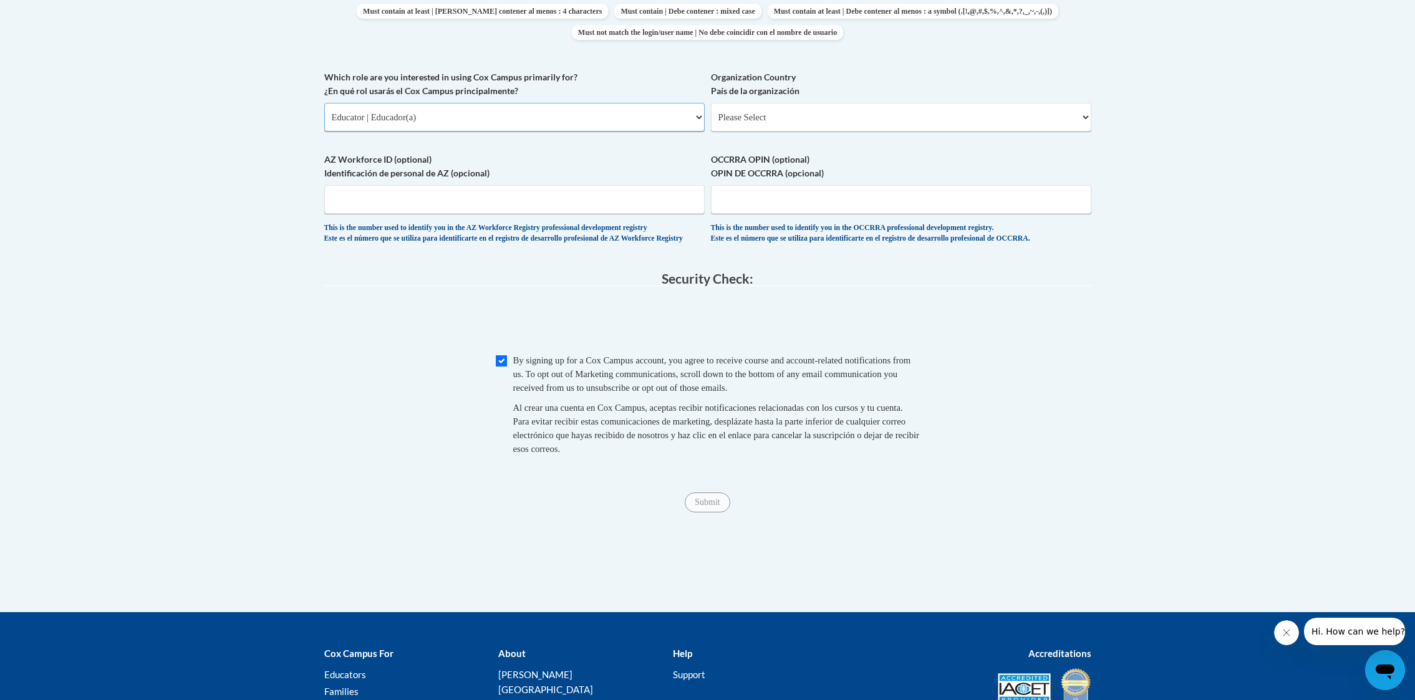
click at [324, 103] on select "Please Select College/University | Colegio/Universidad Community/Nonprofit Part…" at bounding box center [514, 117] width 381 height 29
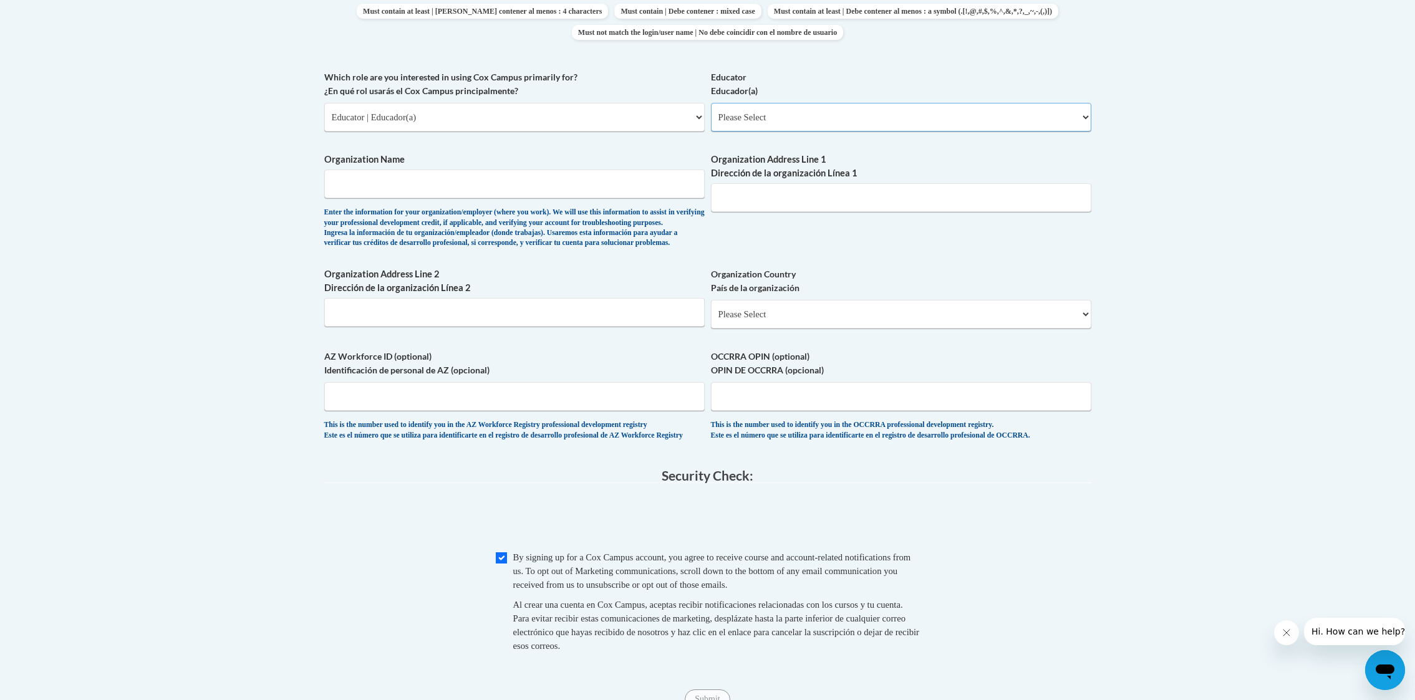
click at [747, 122] on select "Please Select Early Learning/Daycare Teacher/Family Home Care Provider | Maestr…" at bounding box center [901, 117] width 381 height 29
select select "67563ca1-16dc-4830-a7b3-94a34bed3689"
click at [711, 103] on select "Please Select Early Learning/Daycare Teacher/Family Home Care Provider | Maestr…" at bounding box center [901, 117] width 381 height 29
click at [597, 254] on div "Organization Name Enter the information for your organization/employer (where y…" at bounding box center [514, 204] width 381 height 102
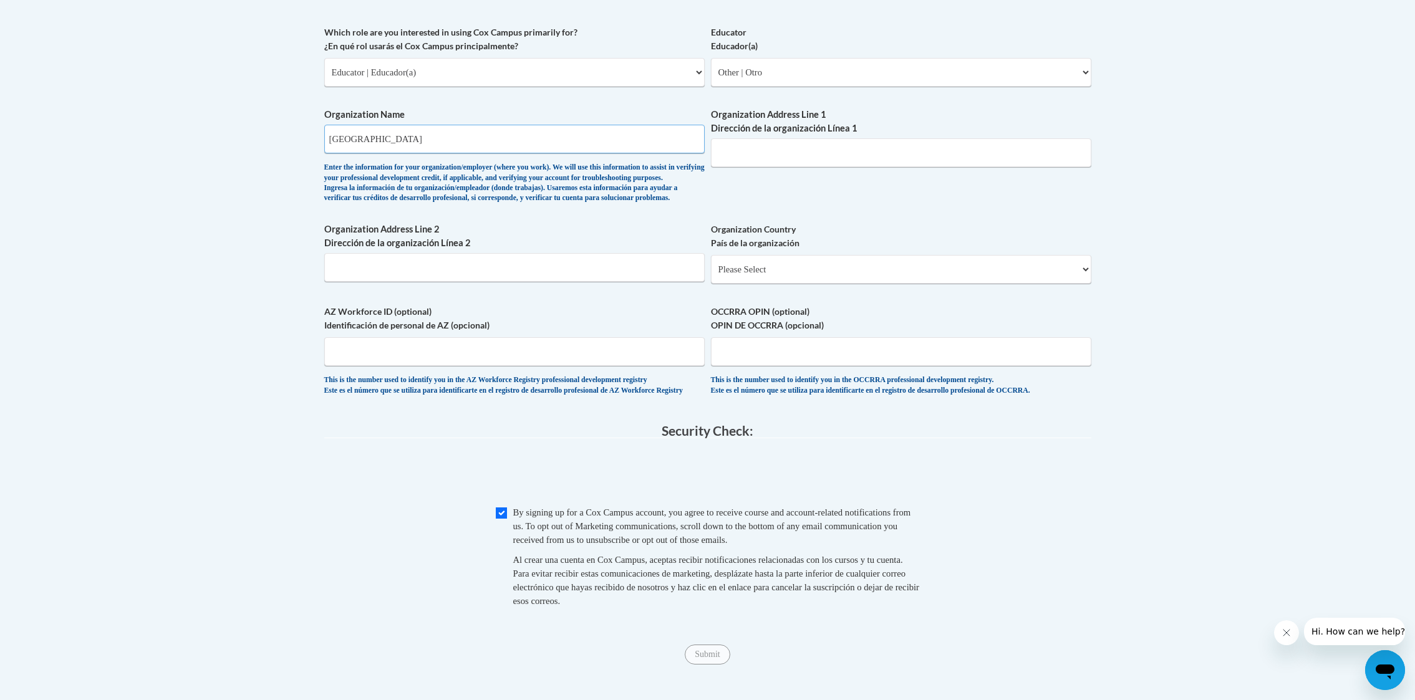
scroll to position [737, 0]
type input "Gwinnett County Public Library"
click at [773, 140] on input "Organization Address Line 1 Dirección de la organización Línea 1" at bounding box center [901, 150] width 381 height 29
click at [769, 281] on select "Please Select United States | Estados Unidos Outside of the United States | Fue…" at bounding box center [901, 267] width 381 height 29
select select "ad49bcad-a171-4b2e-b99c-48b446064914"
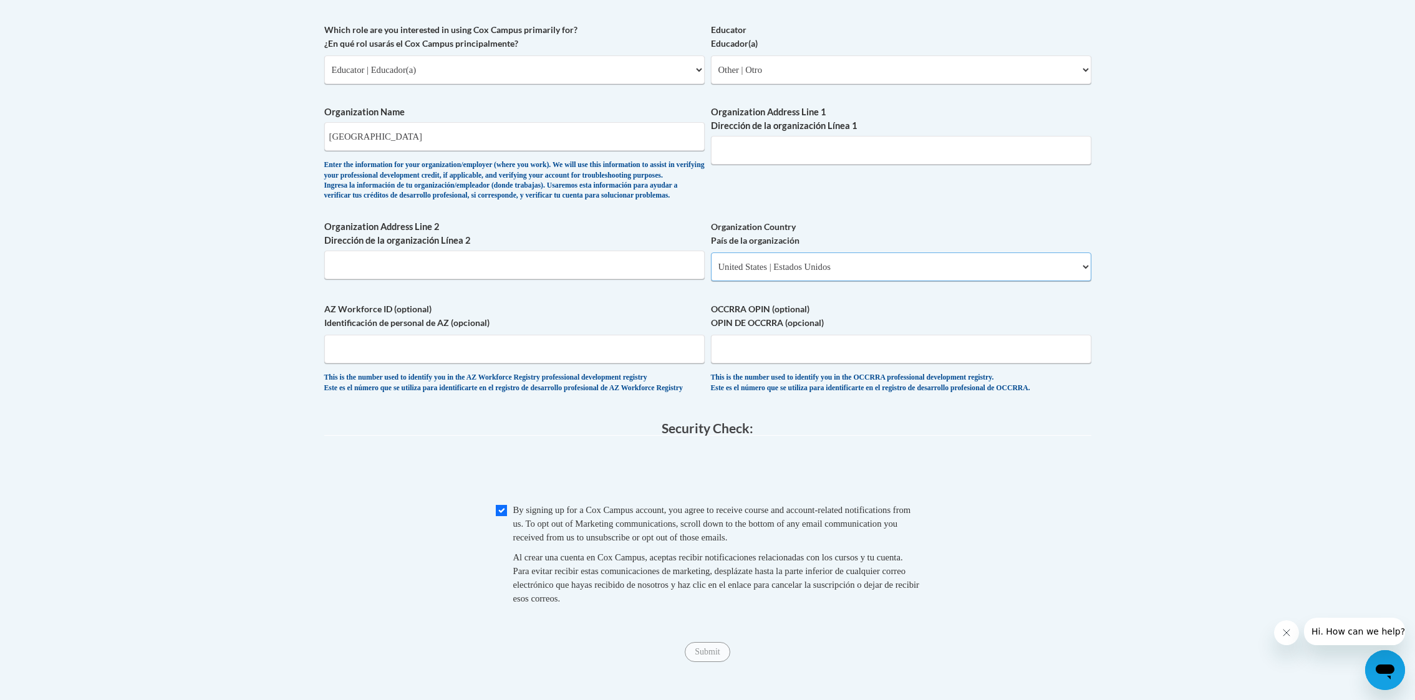
click at [711, 273] on select "Please Select United States | Estados Unidos Outside of the United States | Fue…" at bounding box center [901, 267] width 381 height 29
select select
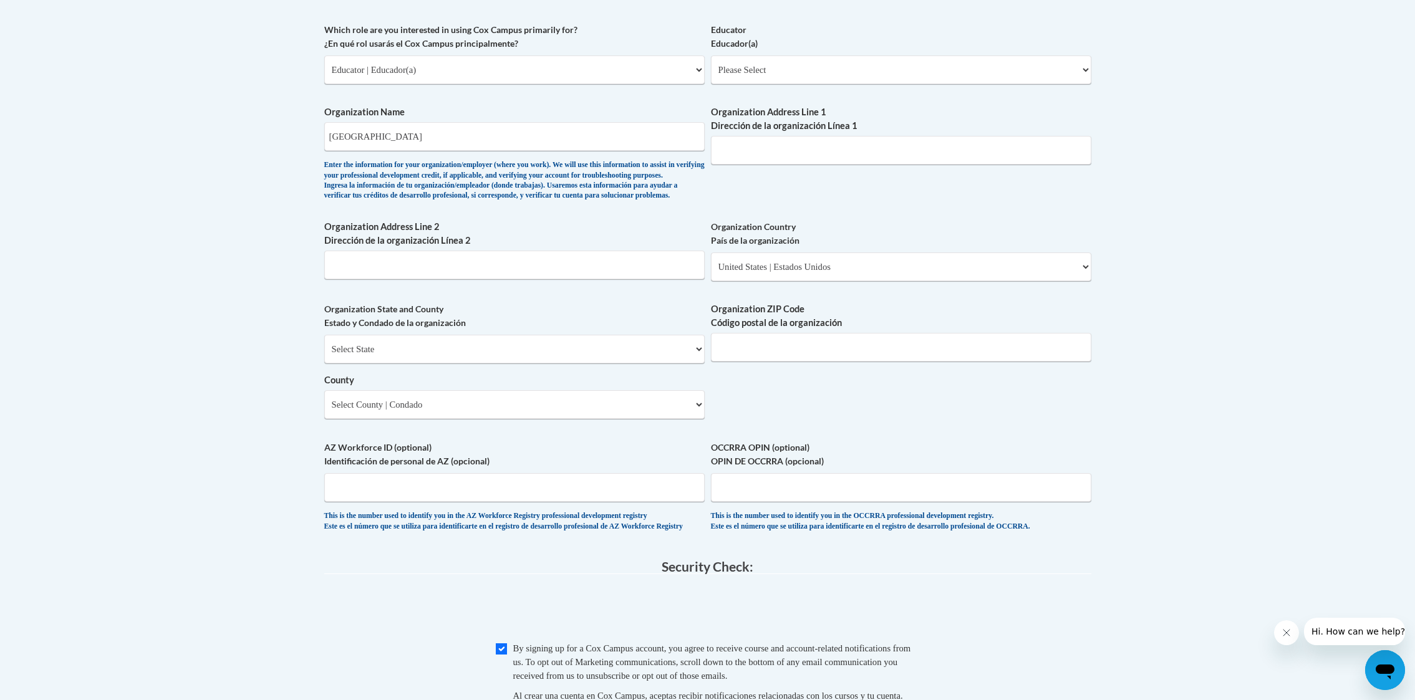
click at [851, 217] on div "What is your first name? ¿Cuál es tu nombre? Sarah What is your last name? ¿Cuá…" at bounding box center [707, 92] width 767 height 904
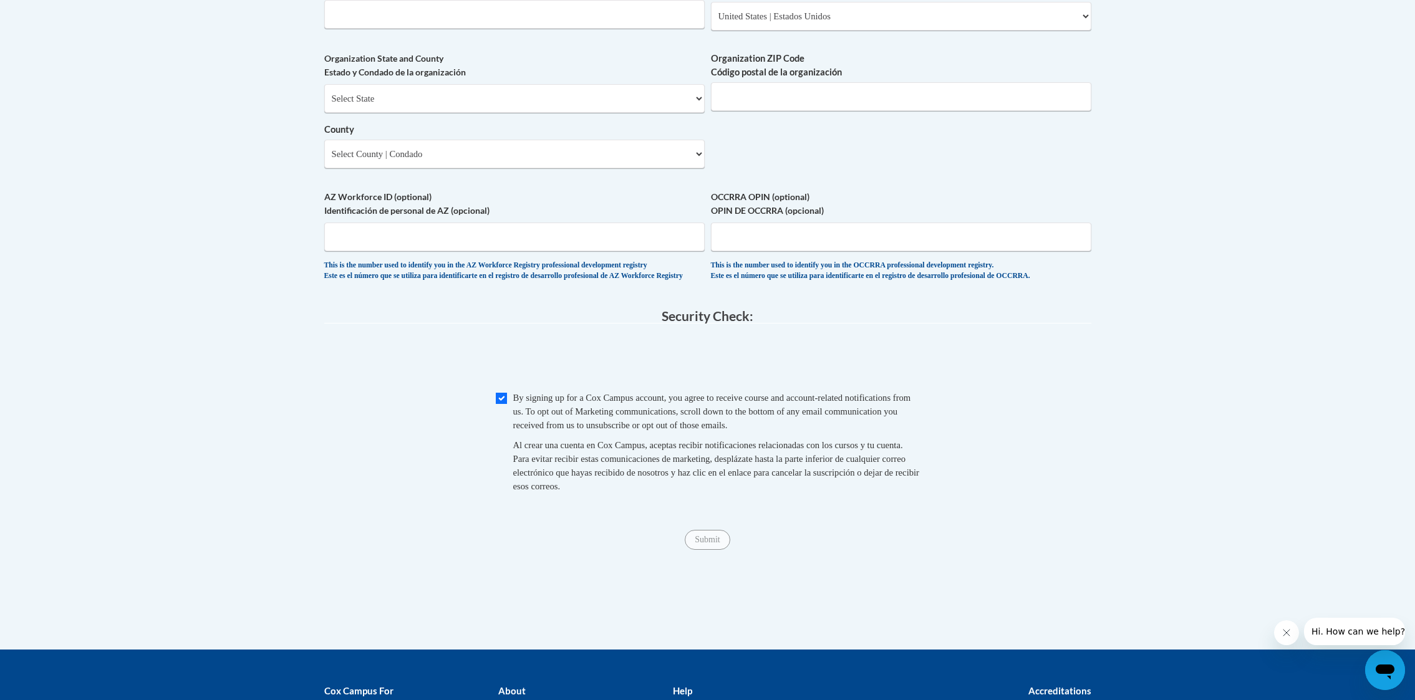
scroll to position [988, 0]
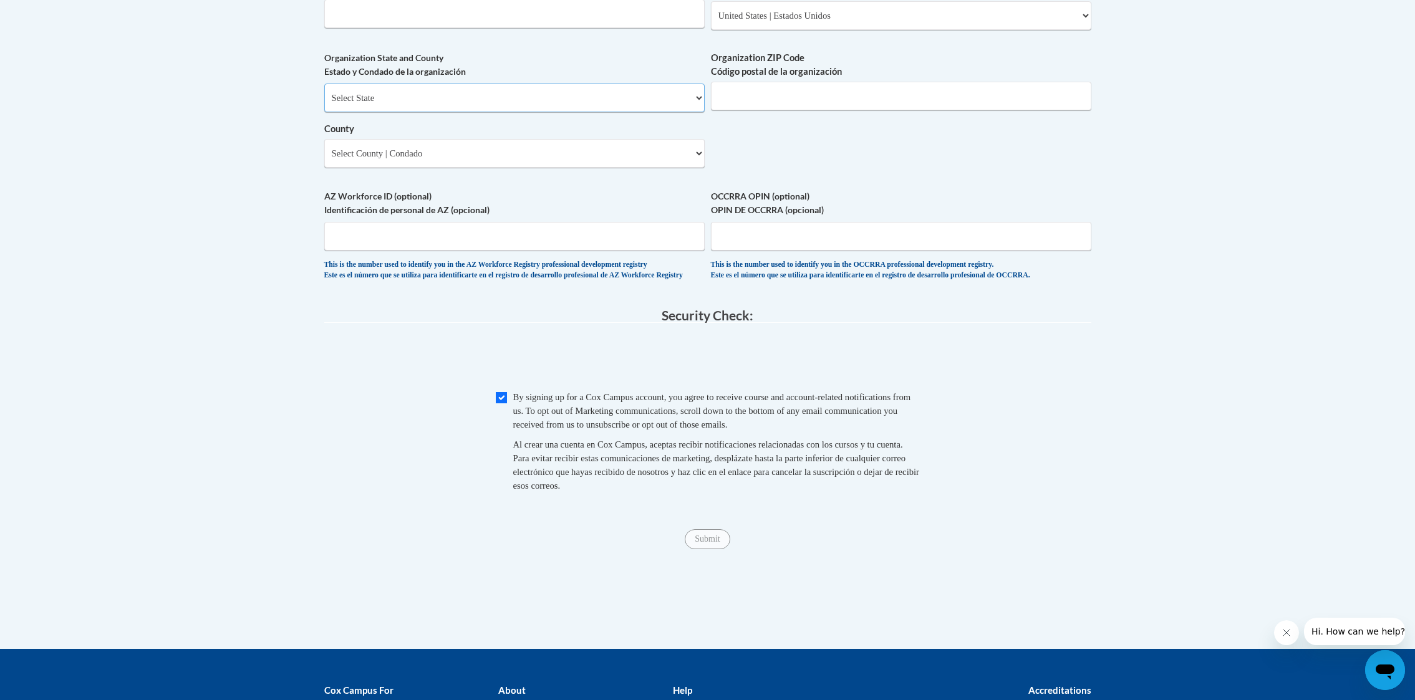
click at [422, 112] on select "Select State Alabama Alaska Arizona Arkansas California Colorado Connecticut De…" at bounding box center [514, 98] width 381 height 29
select select "Georgia"
click at [324, 104] on select "Select State Alabama Alaska Arizona Arkansas California Colorado Connecticut De…" at bounding box center [514, 98] width 381 height 29
click at [739, 110] on input "Organization ZIP Code Código postal de la organización" at bounding box center [901, 96] width 381 height 29
type input "300"
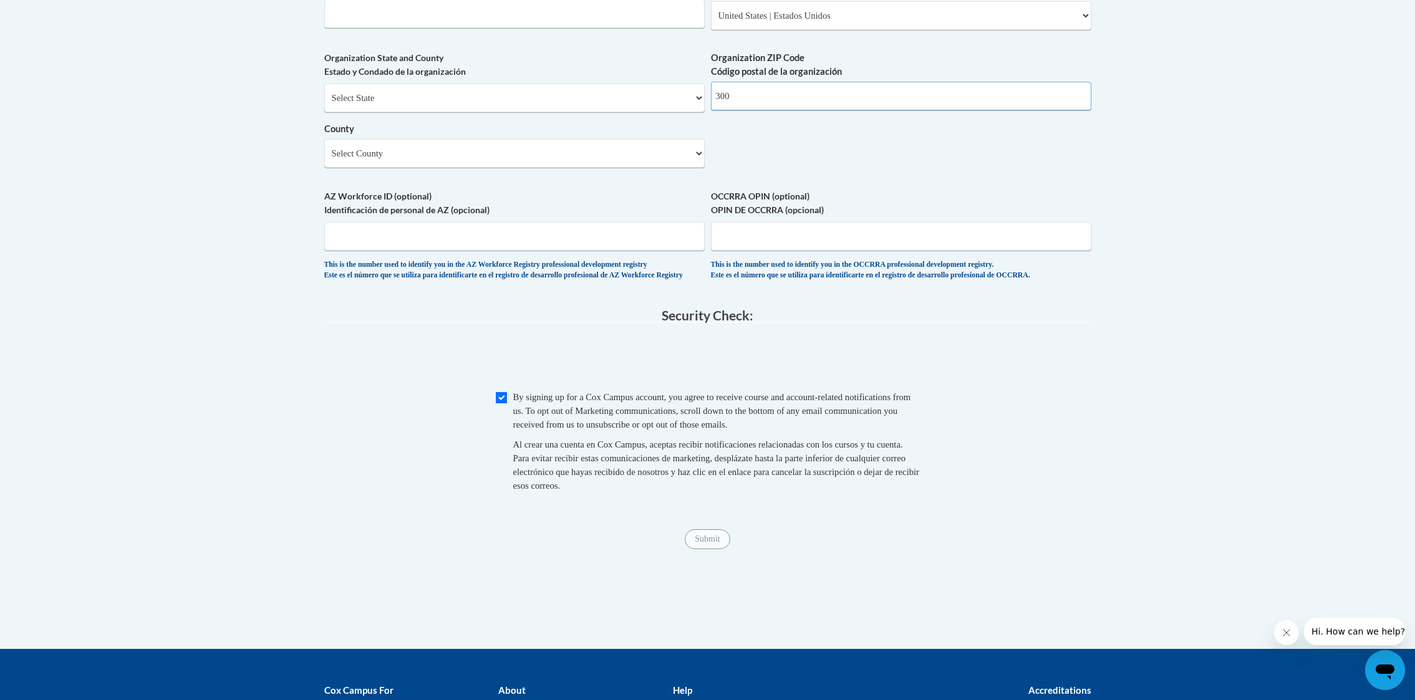
drag, startPoint x: 732, startPoint y: 115, endPoint x: 706, endPoint y: 114, distance: 25.6
click at [457, 168] on select "Select County Appling Atkinson Bacon Baker Baldwin Banks Barrow Bartow Ben Hill…" at bounding box center [514, 153] width 381 height 29
select select "Gwinnett"
click at [324, 160] on select "Select County Appling Atkinson Bacon Baker Baldwin Banks Barrow Bartow Ben Hill…" at bounding box center [514, 153] width 381 height 29
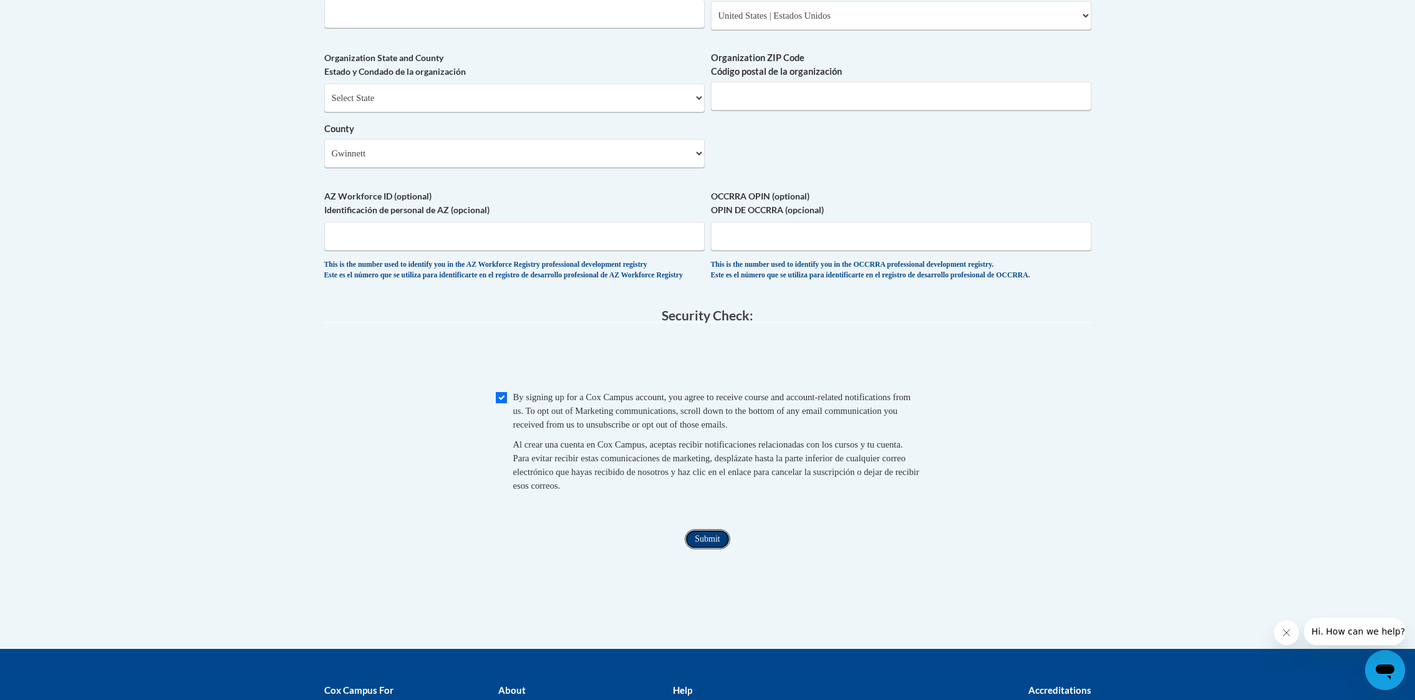
click at [704, 550] on input "Submit" at bounding box center [707, 540] width 45 height 20
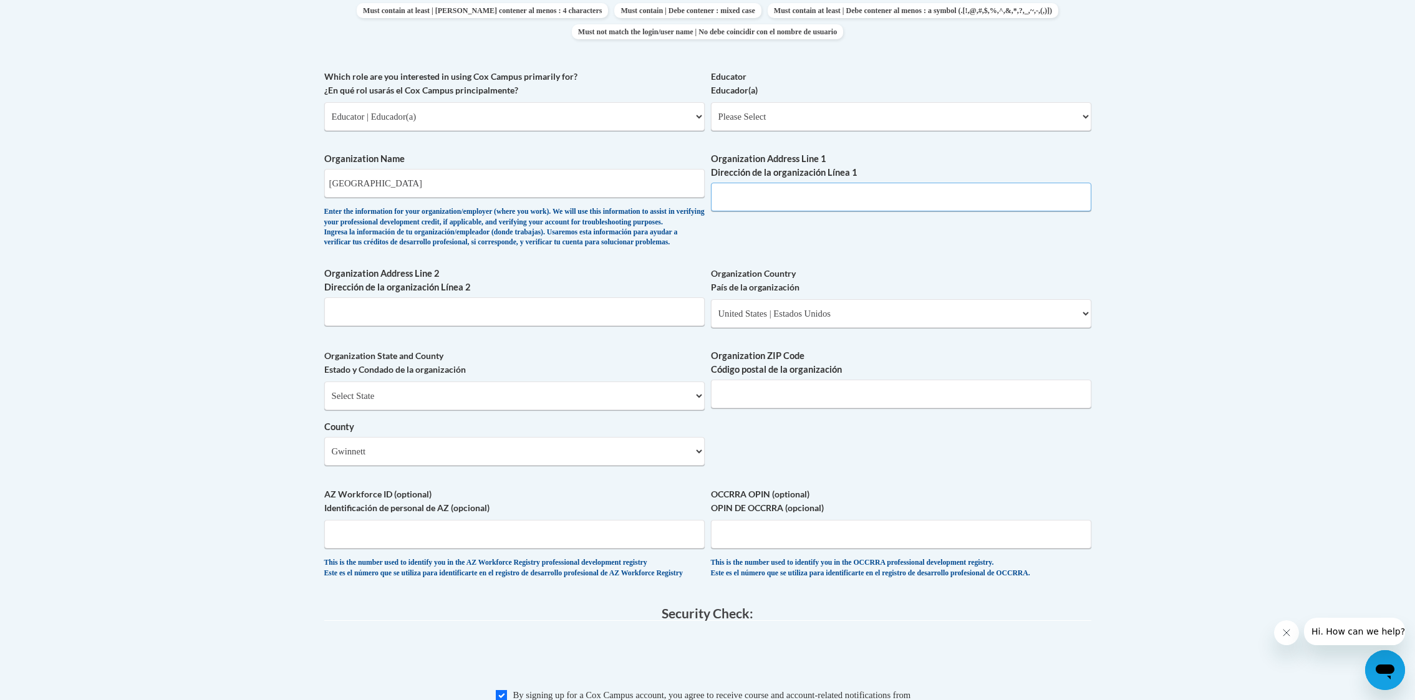
scroll to position [693, 0]
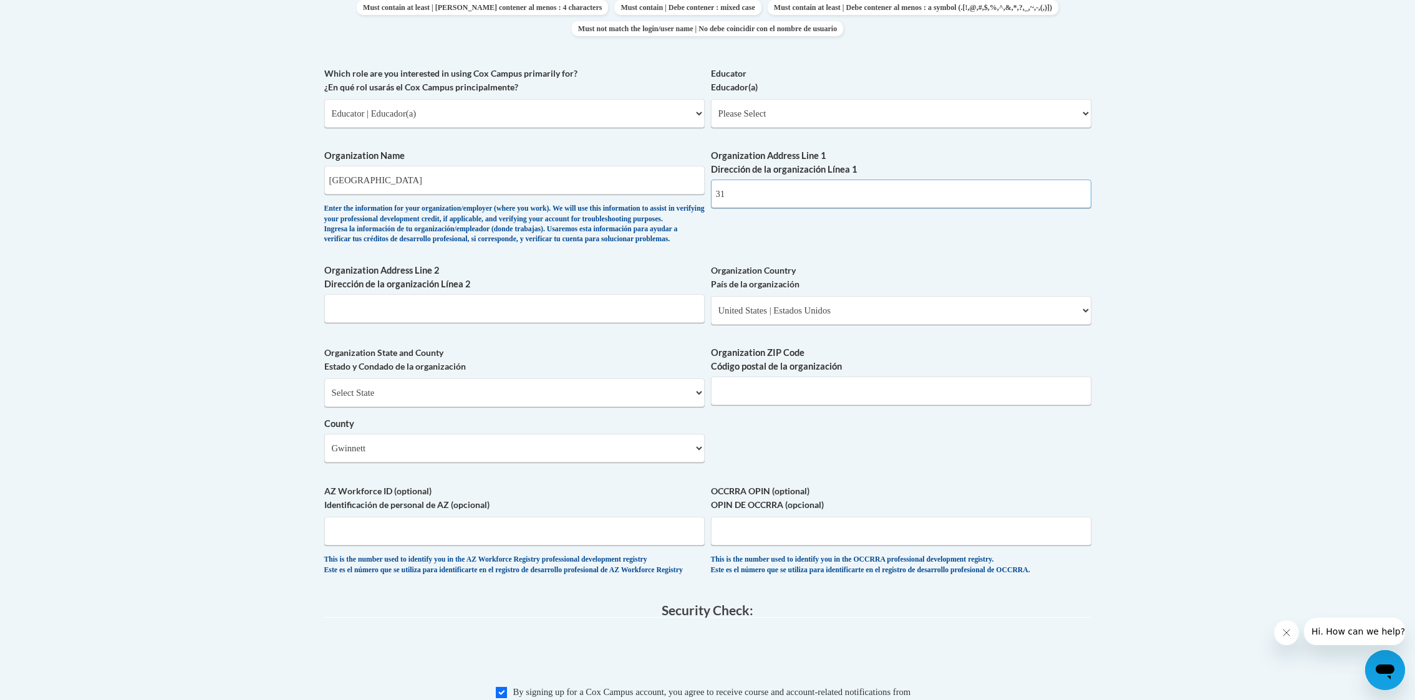
type input "3"
type input "1001 Lawrenceville"
click at [805, 191] on input "1001 Lawrenceville" at bounding box center [901, 194] width 381 height 29
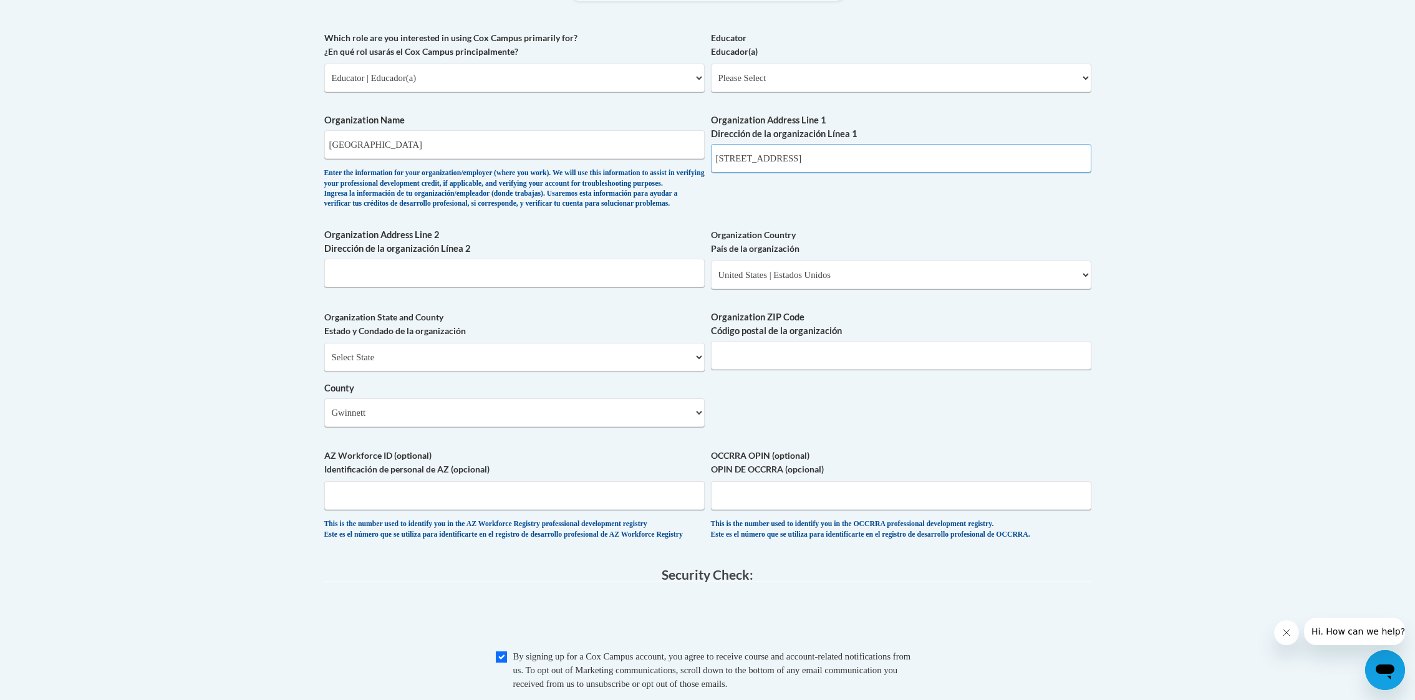
scroll to position [730, 0]
type input "1001 Lawrenceville Hwy."
click at [757, 369] on input "Organization ZIP Code Código postal de la organización" at bounding box center [901, 354] width 381 height 29
type input "30046"
drag, startPoint x: 768, startPoint y: 436, endPoint x: 709, endPoint y: 461, distance: 63.7
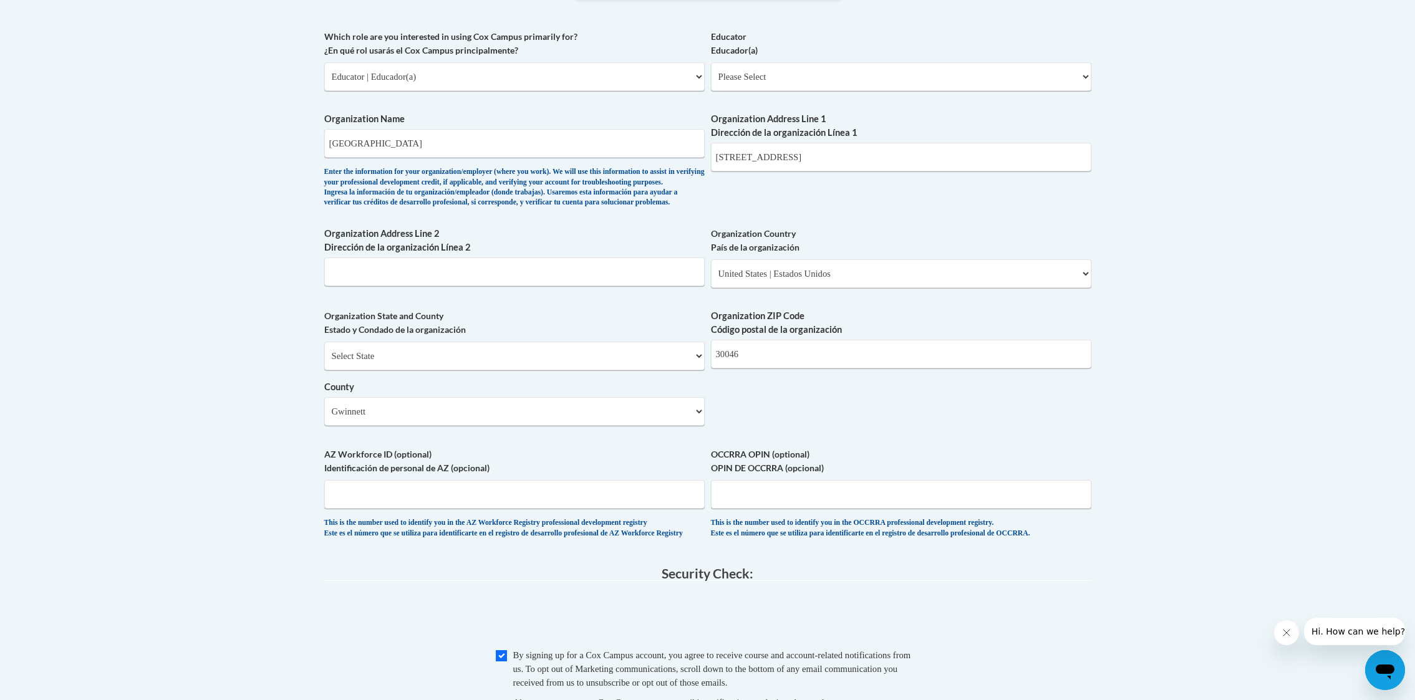
click at [768, 436] on div "What is your first name? ¿Cuál es tu nombre? Sarah What is your last name? ¿Cuá…" at bounding box center [707, 99] width 767 height 904
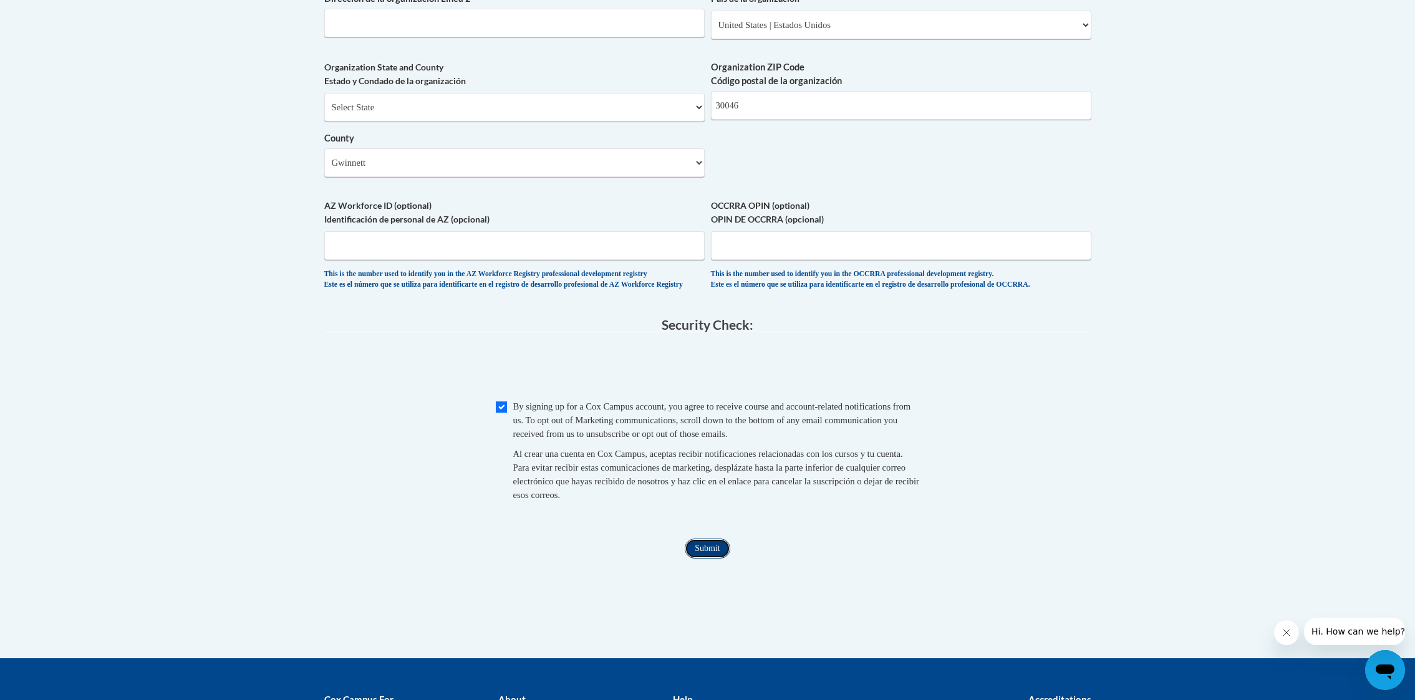
click at [707, 559] on input "Submit" at bounding box center [707, 549] width 45 height 20
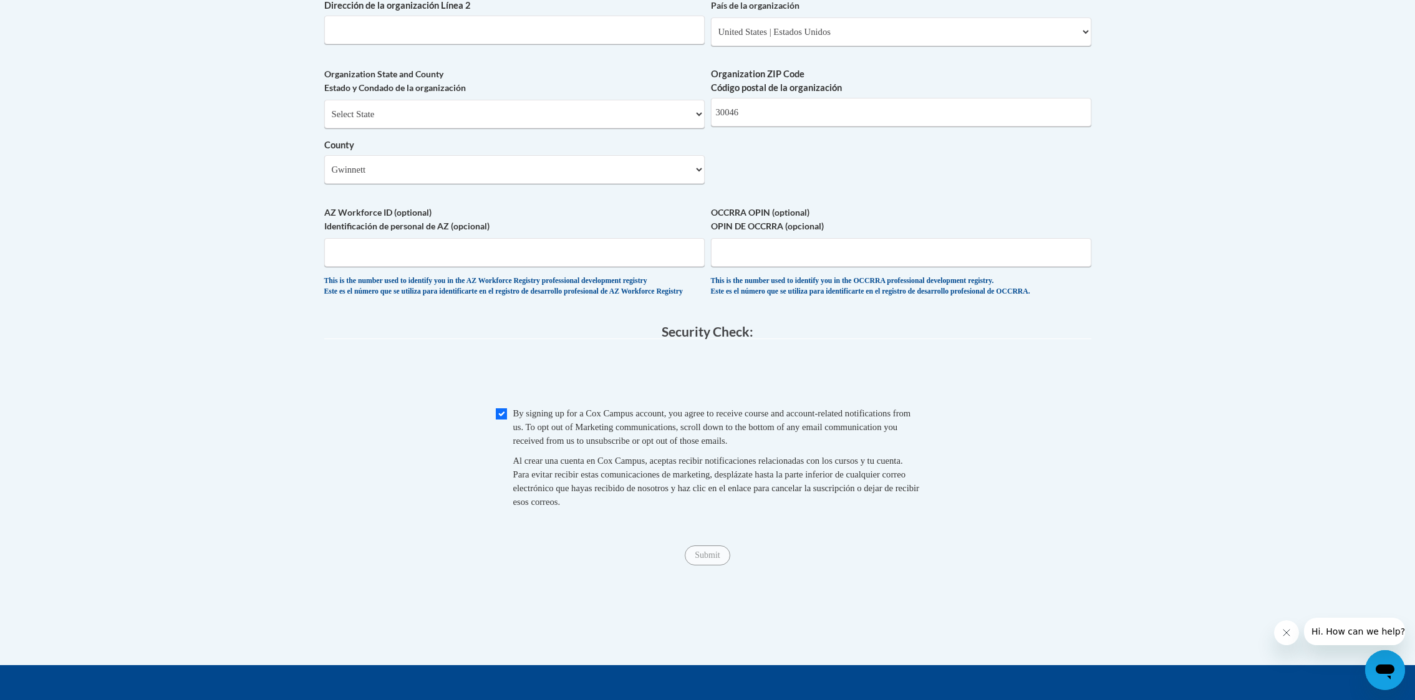
scroll to position [974, 0]
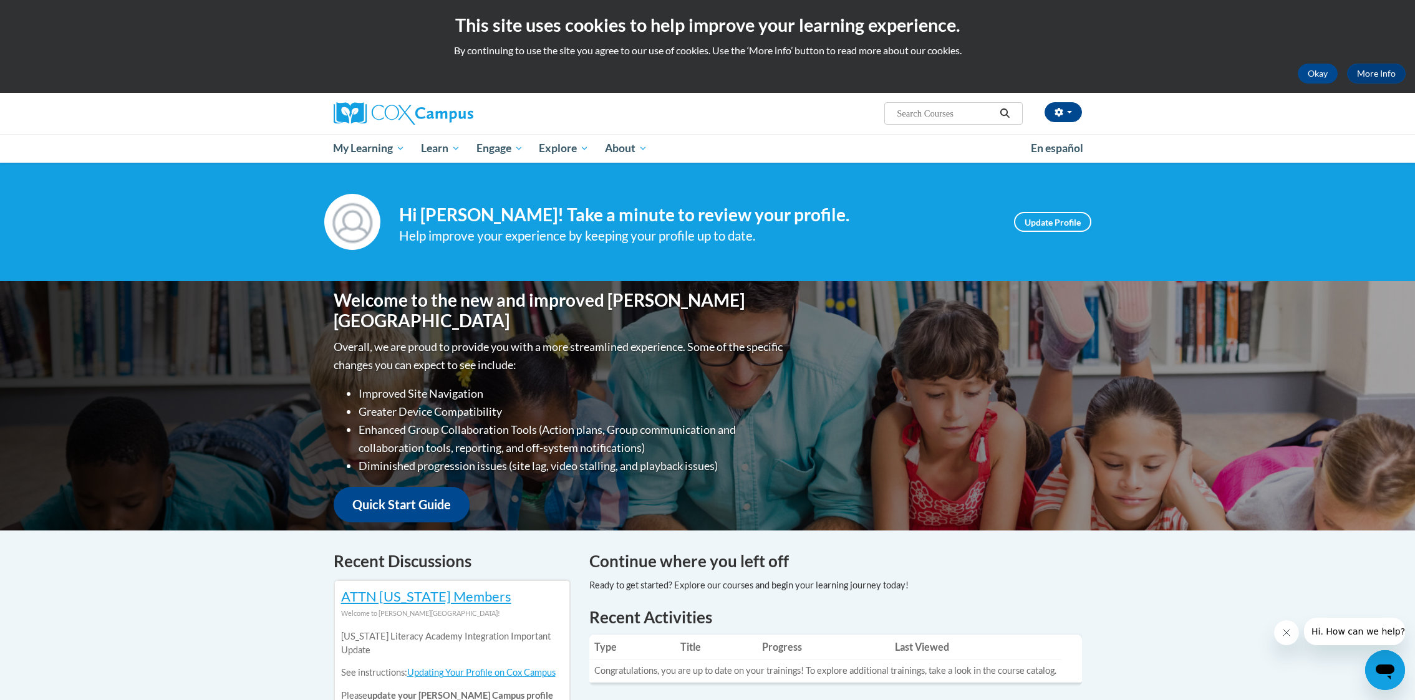
click at [921, 120] on input "Search..." at bounding box center [946, 113] width 100 height 15
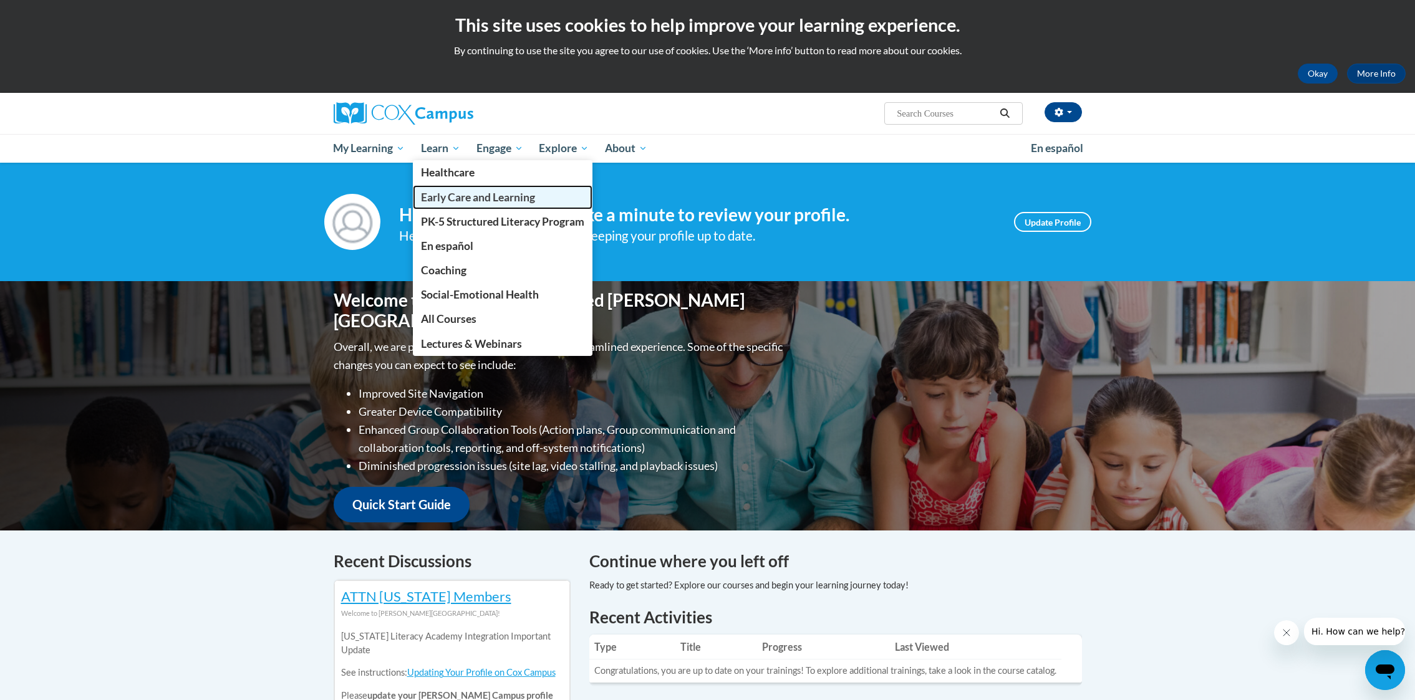
click at [462, 193] on span "Early Care and Learning" at bounding box center [478, 197] width 114 height 13
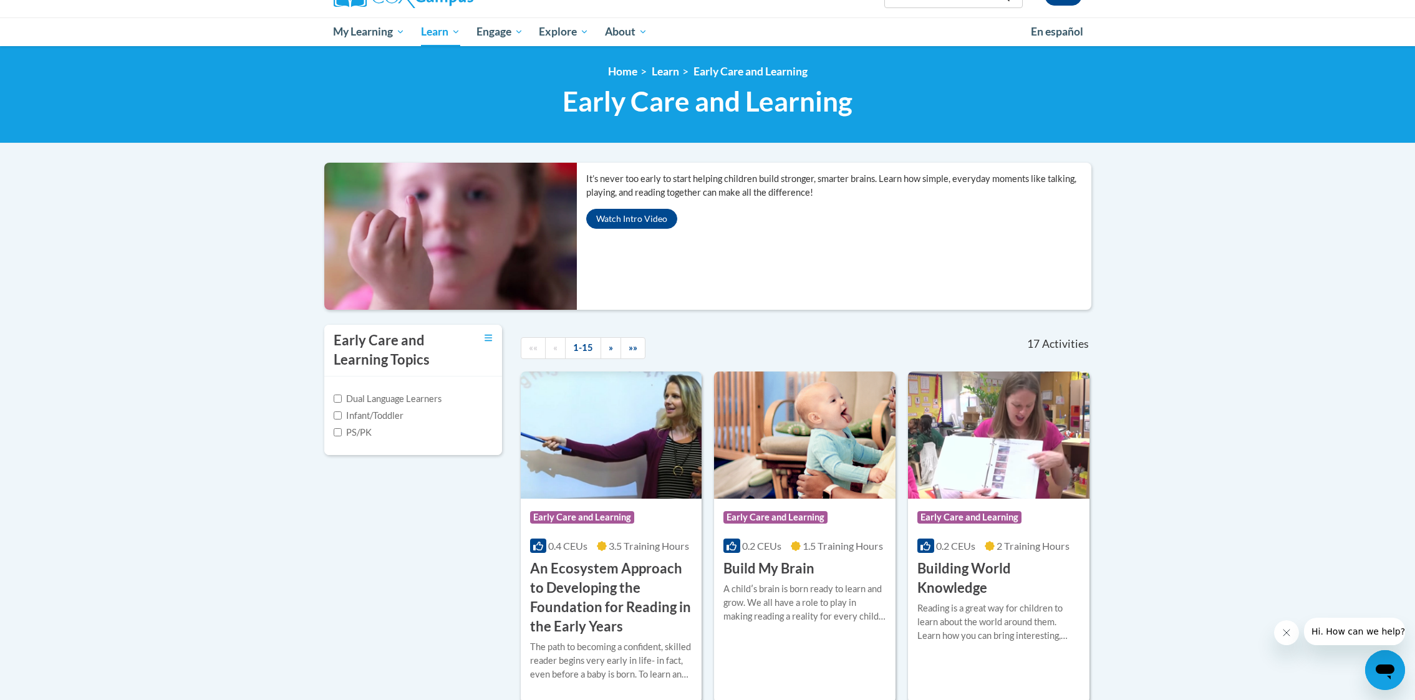
scroll to position [176, 0]
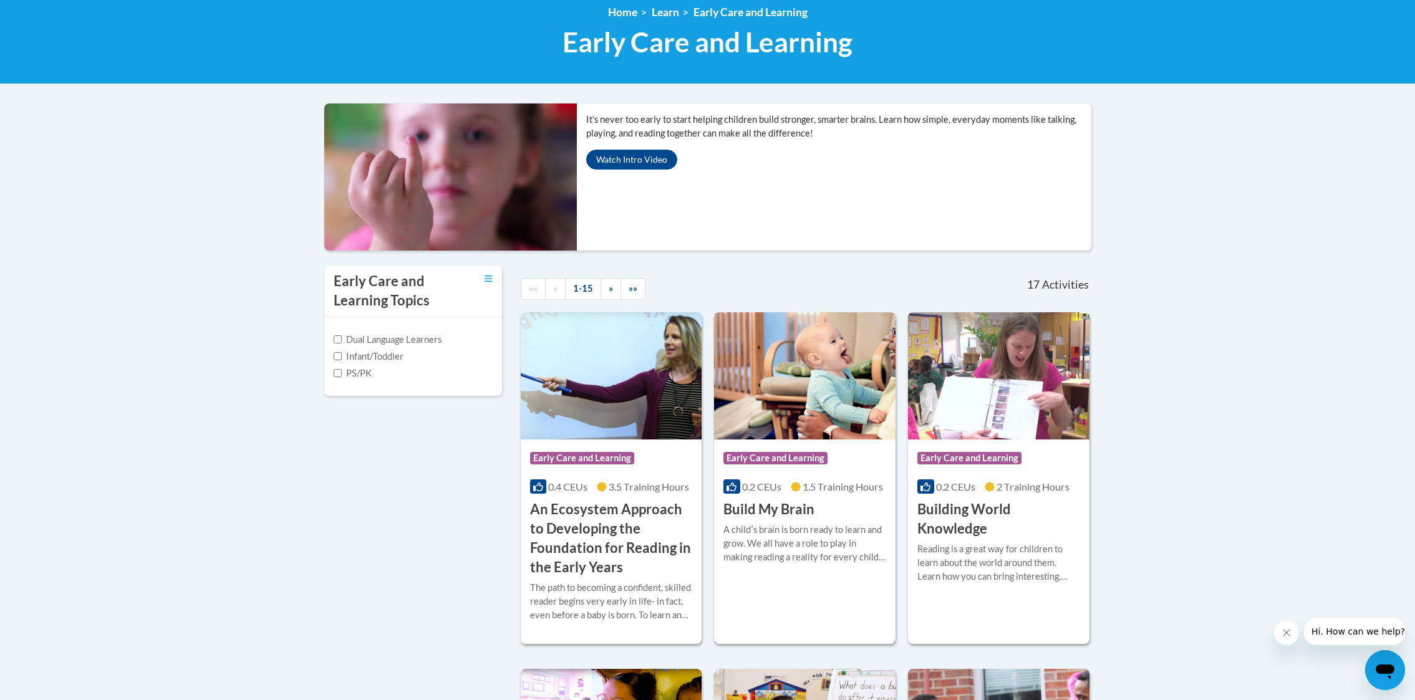
click at [763, 421] on img at bounding box center [805, 376] width 182 height 127
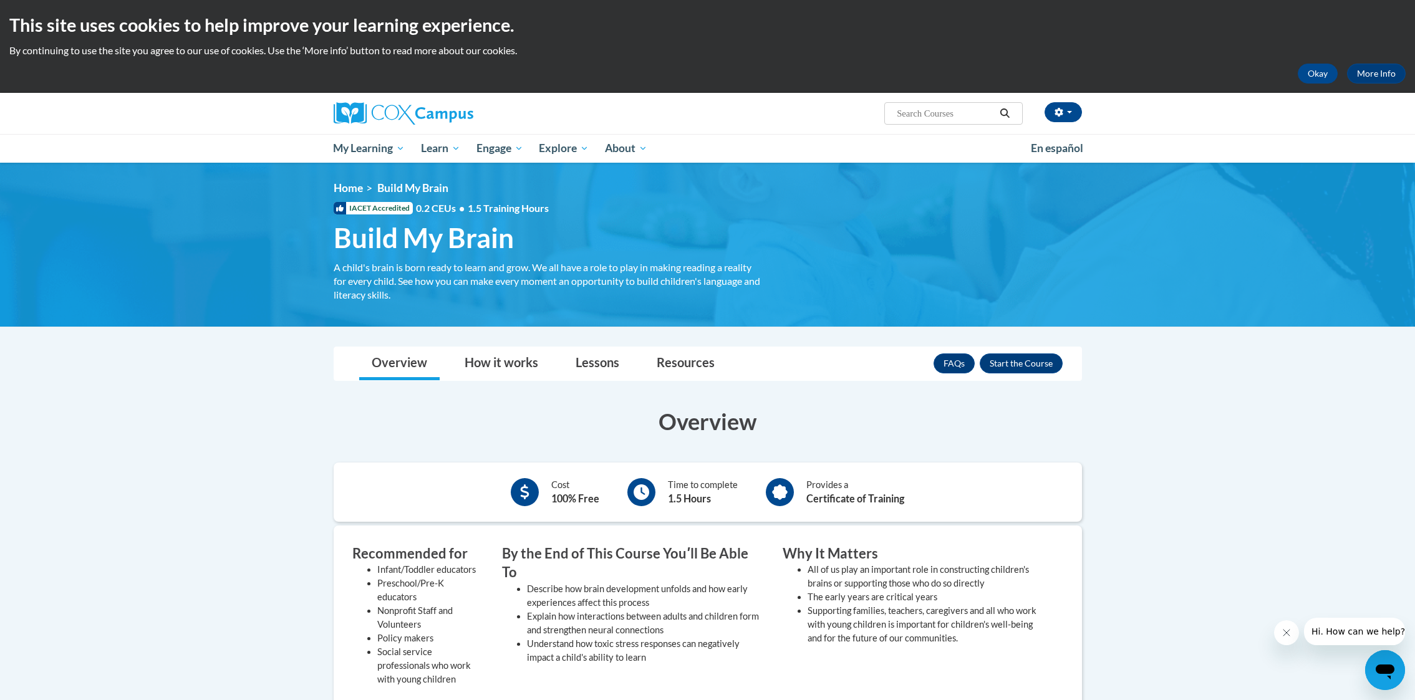
scroll to position [1, 0]
click at [1009, 361] on button "Enroll" at bounding box center [1021, 363] width 83 height 20
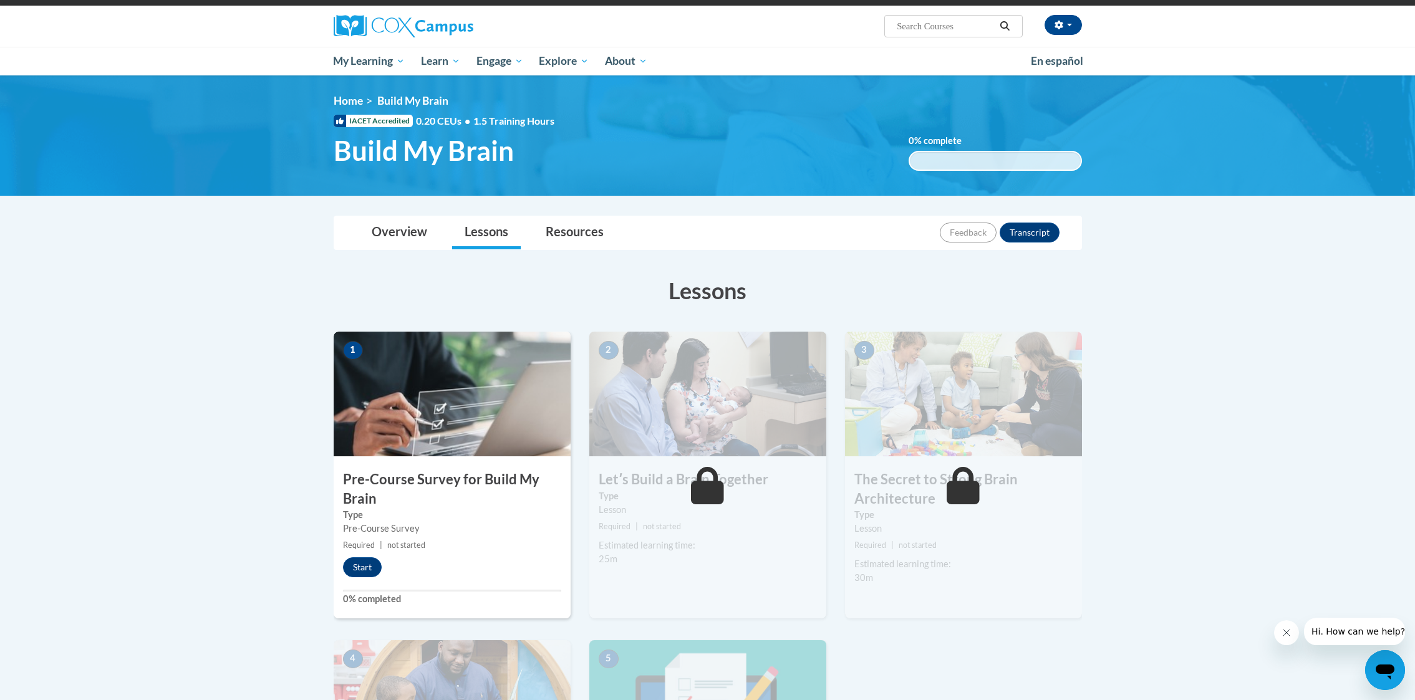
scroll to position [99, 0]
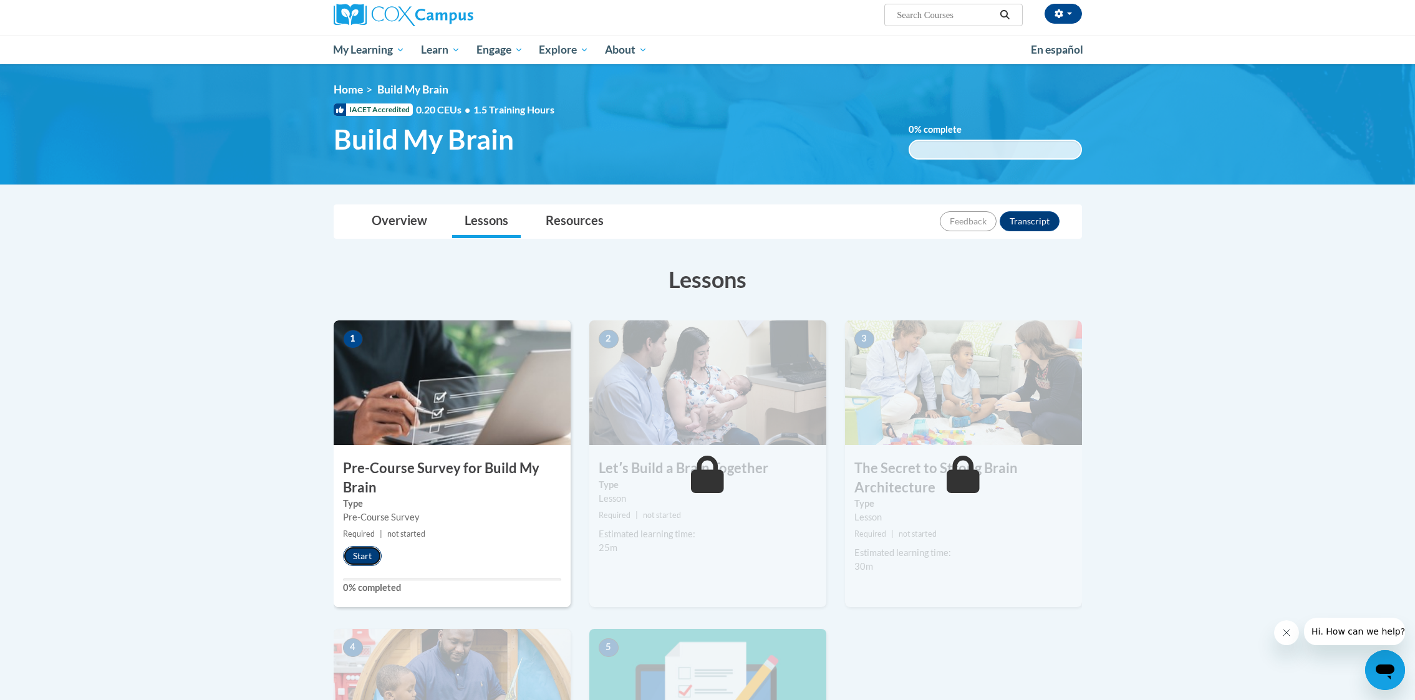
click at [362, 558] on button "Start" at bounding box center [362, 556] width 39 height 20
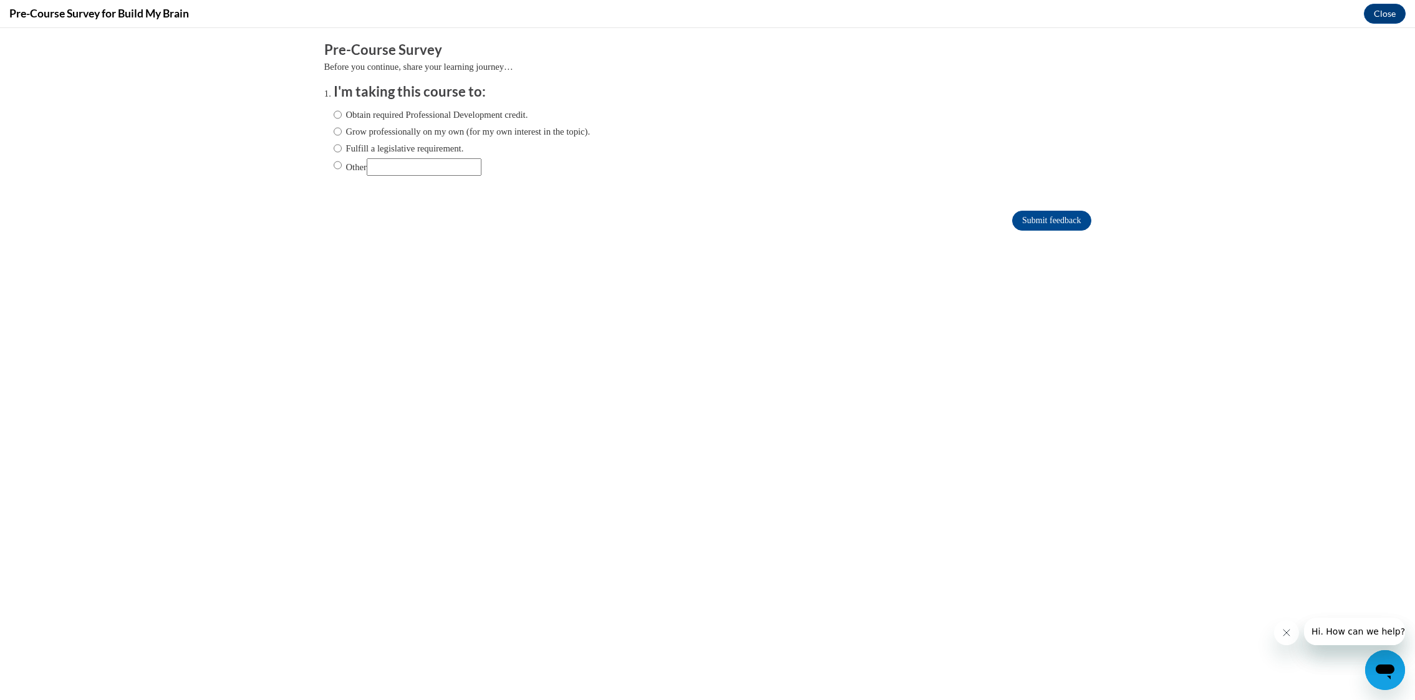
scroll to position [0, 0]
click at [335, 132] on input "Grow professionally on my own (for my own interest in the topic)." at bounding box center [338, 132] width 8 height 14
radio input "true"
click at [1070, 220] on input "Submit feedback" at bounding box center [1051, 221] width 79 height 20
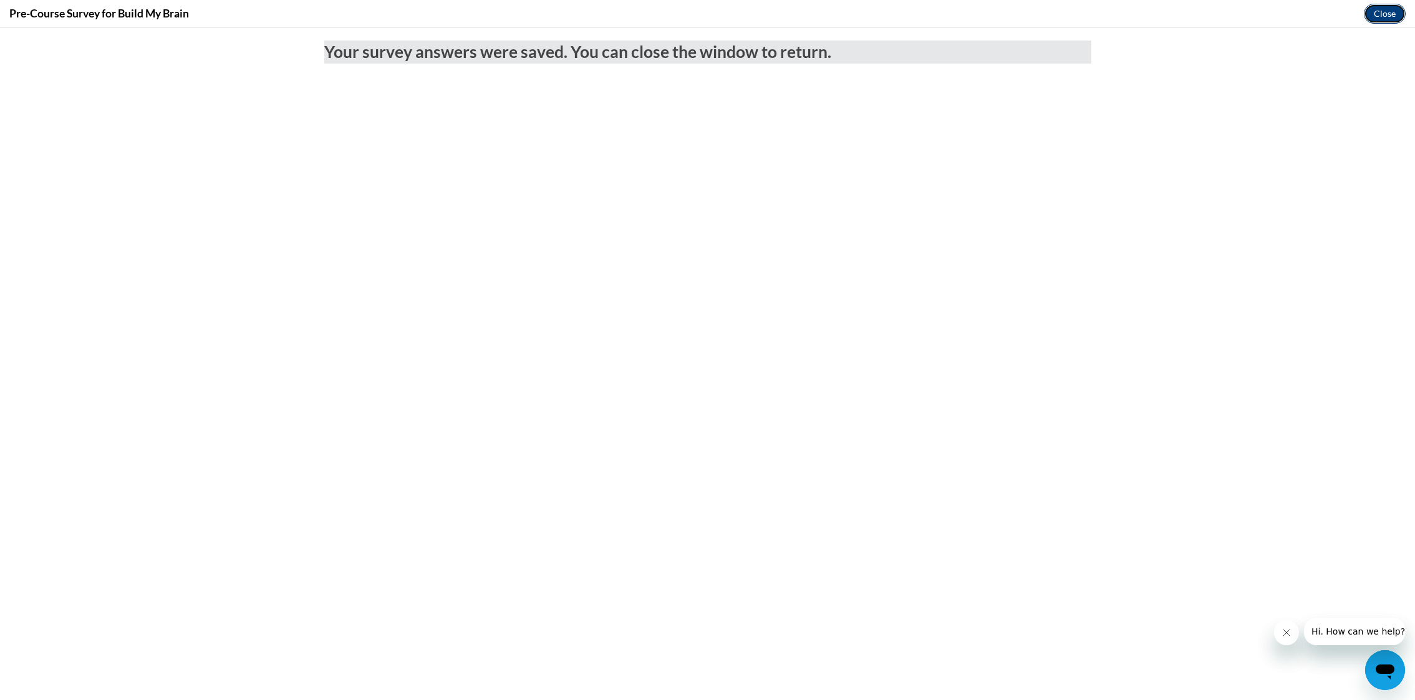
click at [1379, 19] on button "Close" at bounding box center [1385, 14] width 42 height 20
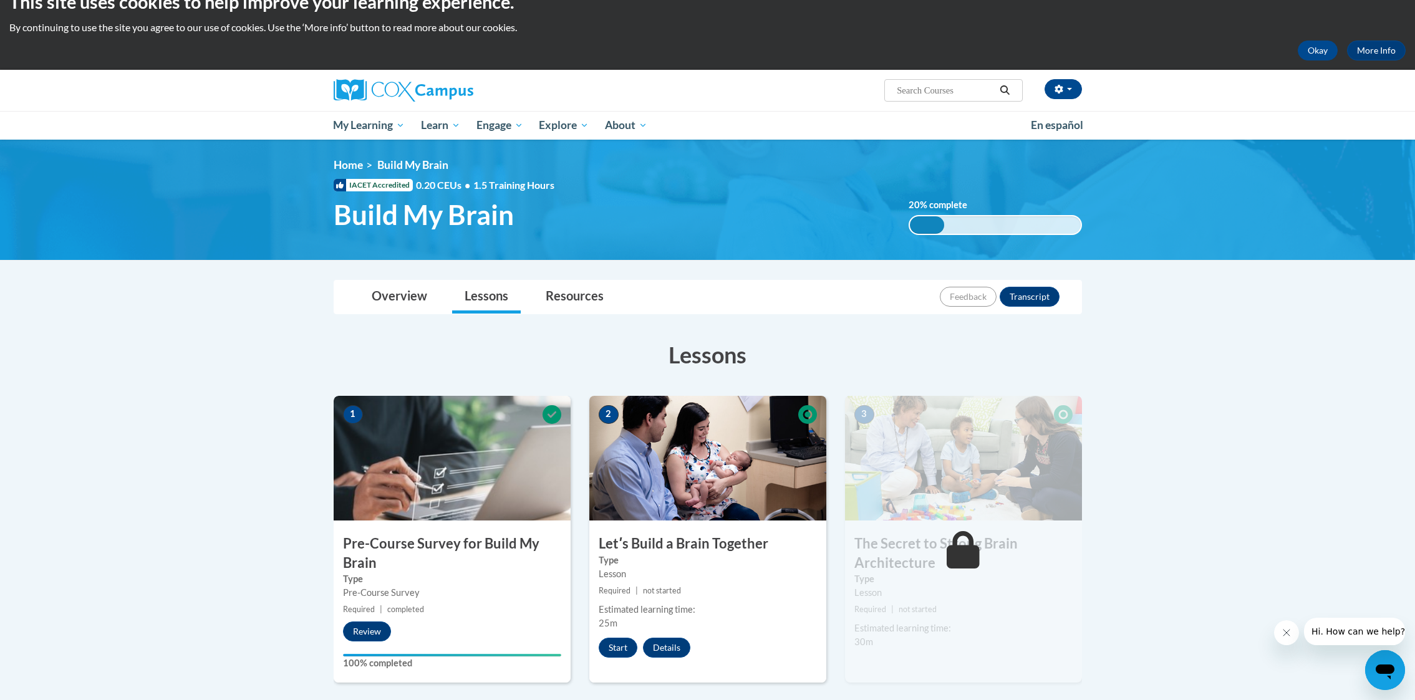
scroll to position [16, 0]
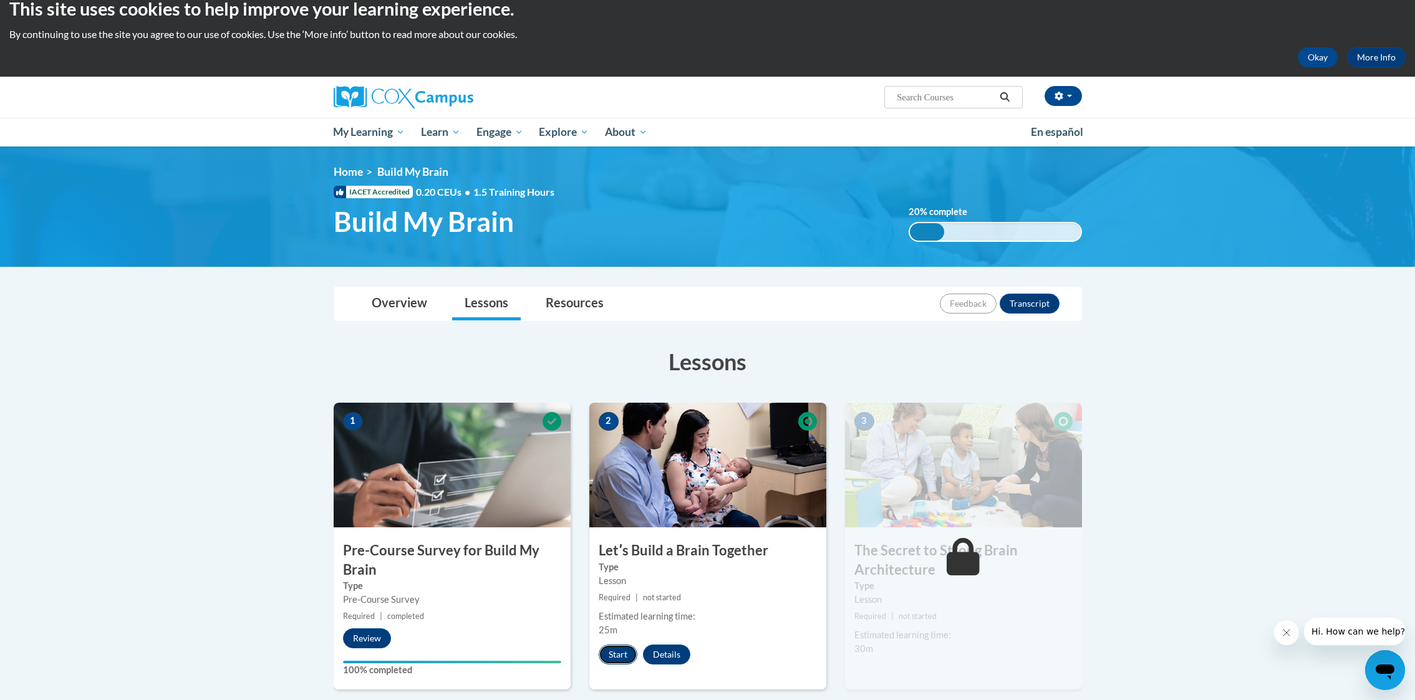
click at [612, 647] on button "Start" at bounding box center [618, 655] width 39 height 20
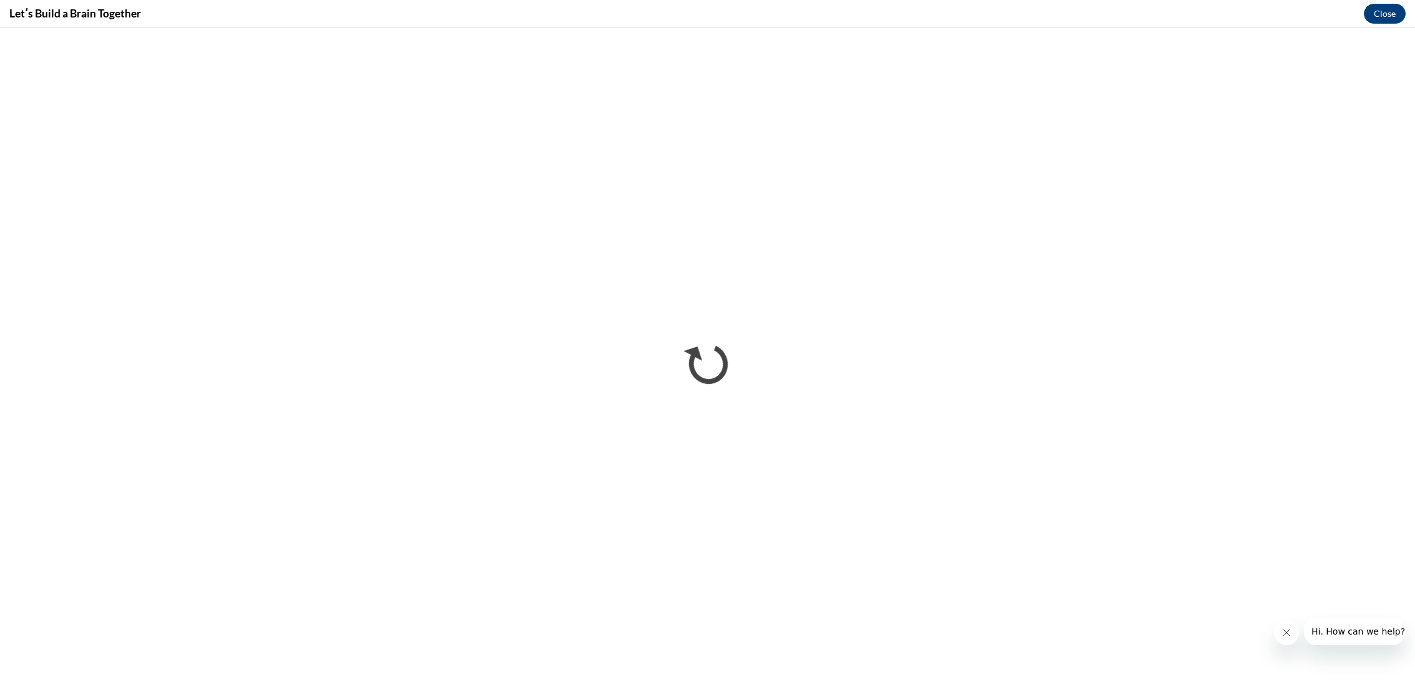
scroll to position [0, 0]
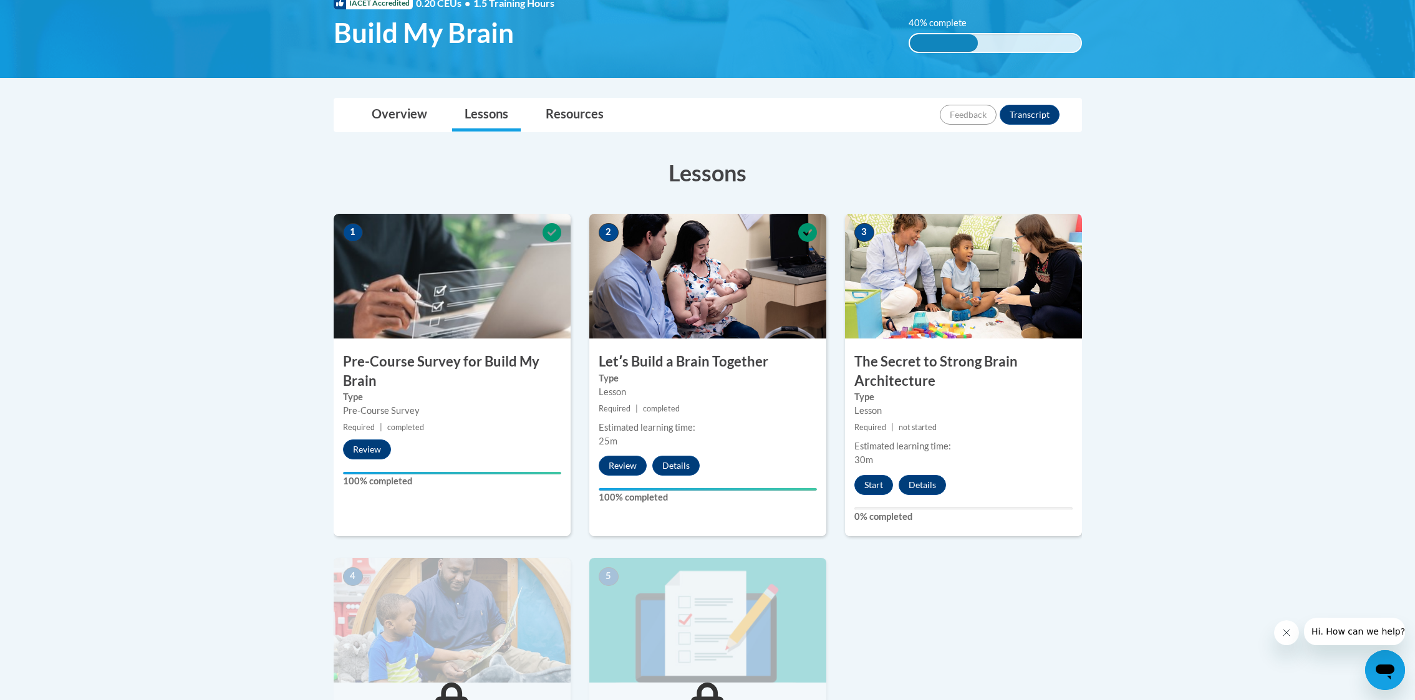
scroll to position [246, 0]
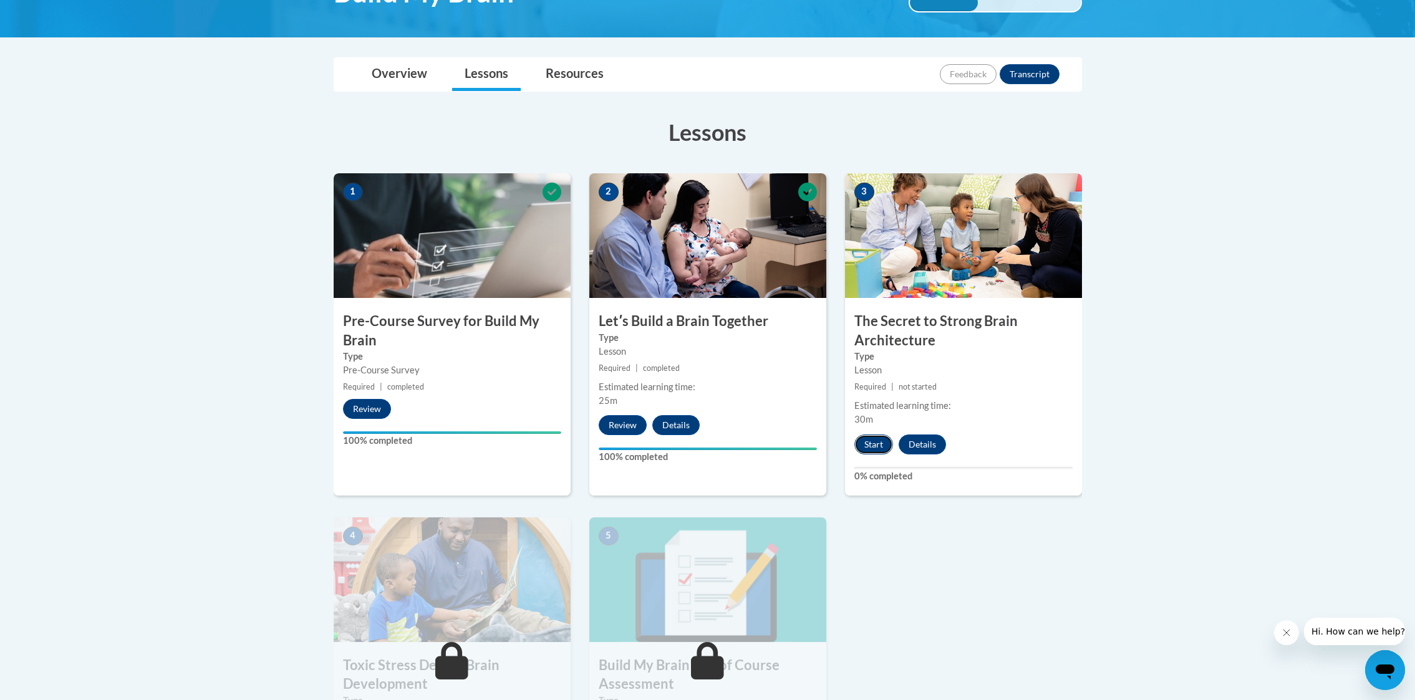
click at [878, 443] on button "Start" at bounding box center [874, 445] width 39 height 20
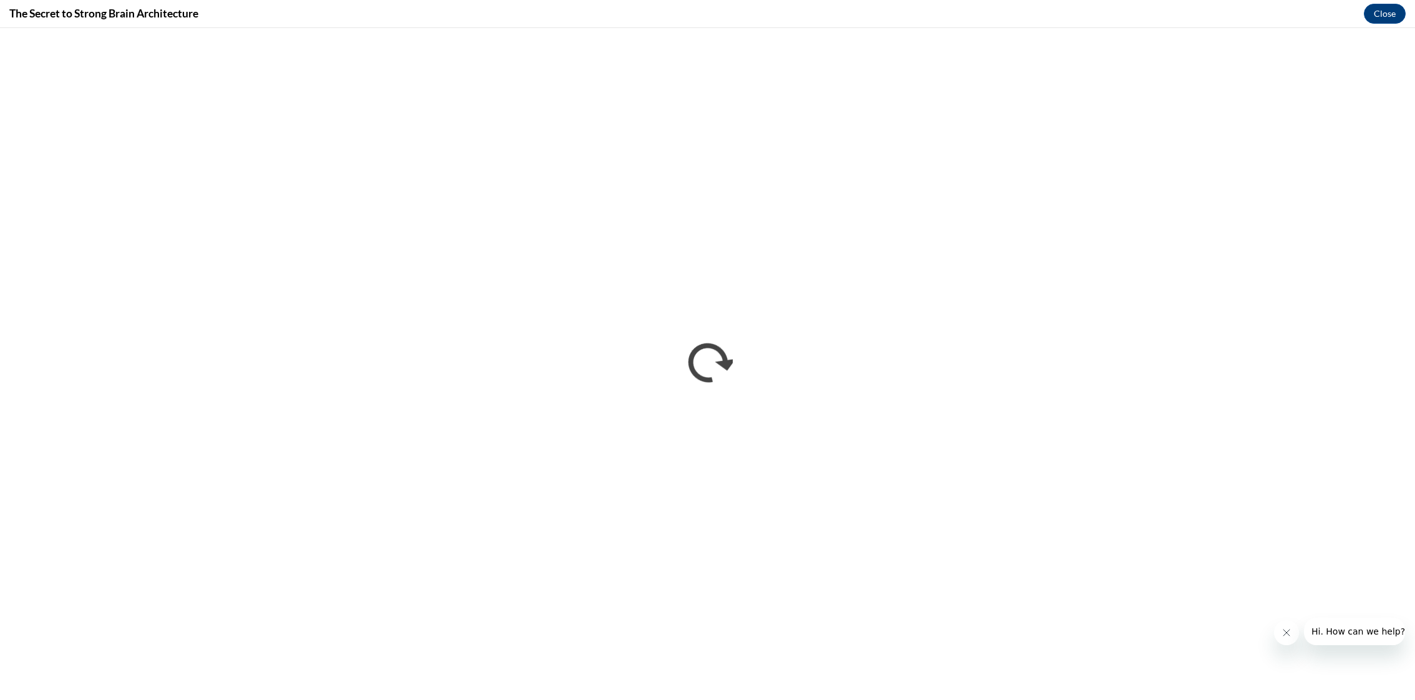
scroll to position [0, 0]
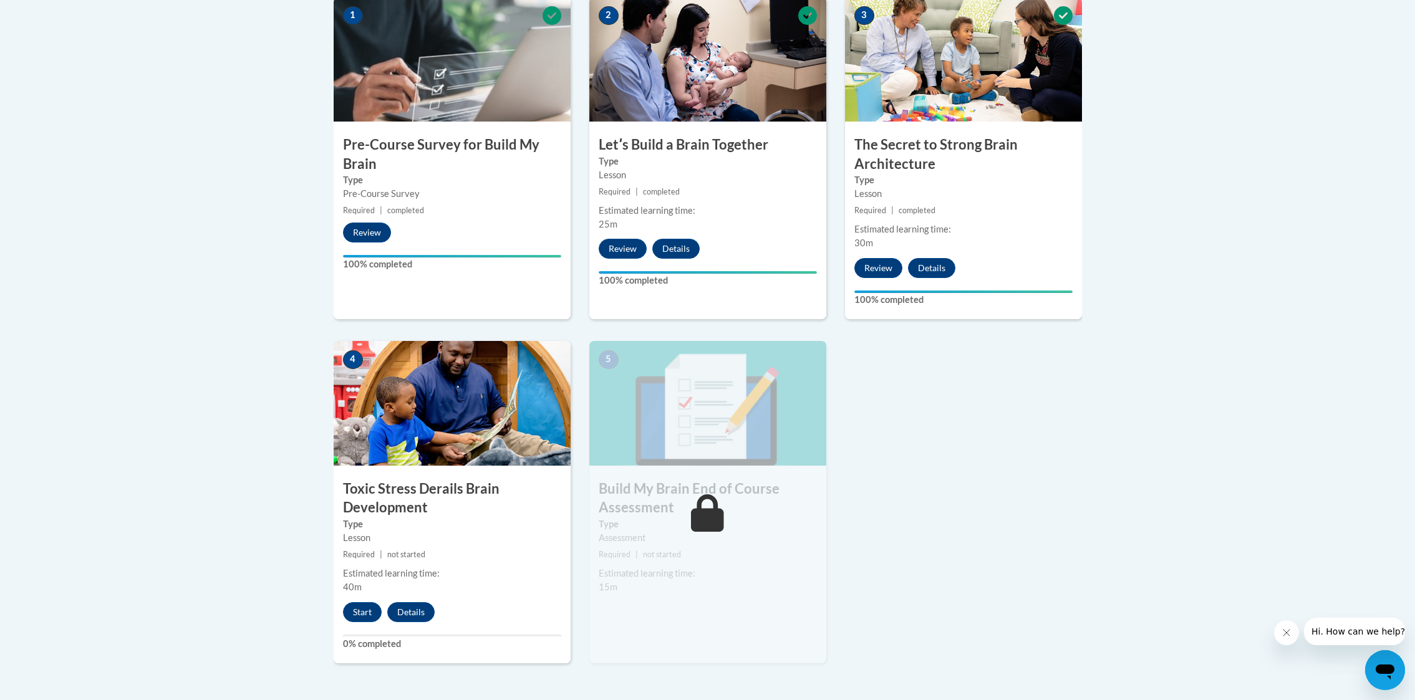
scroll to position [417, 0]
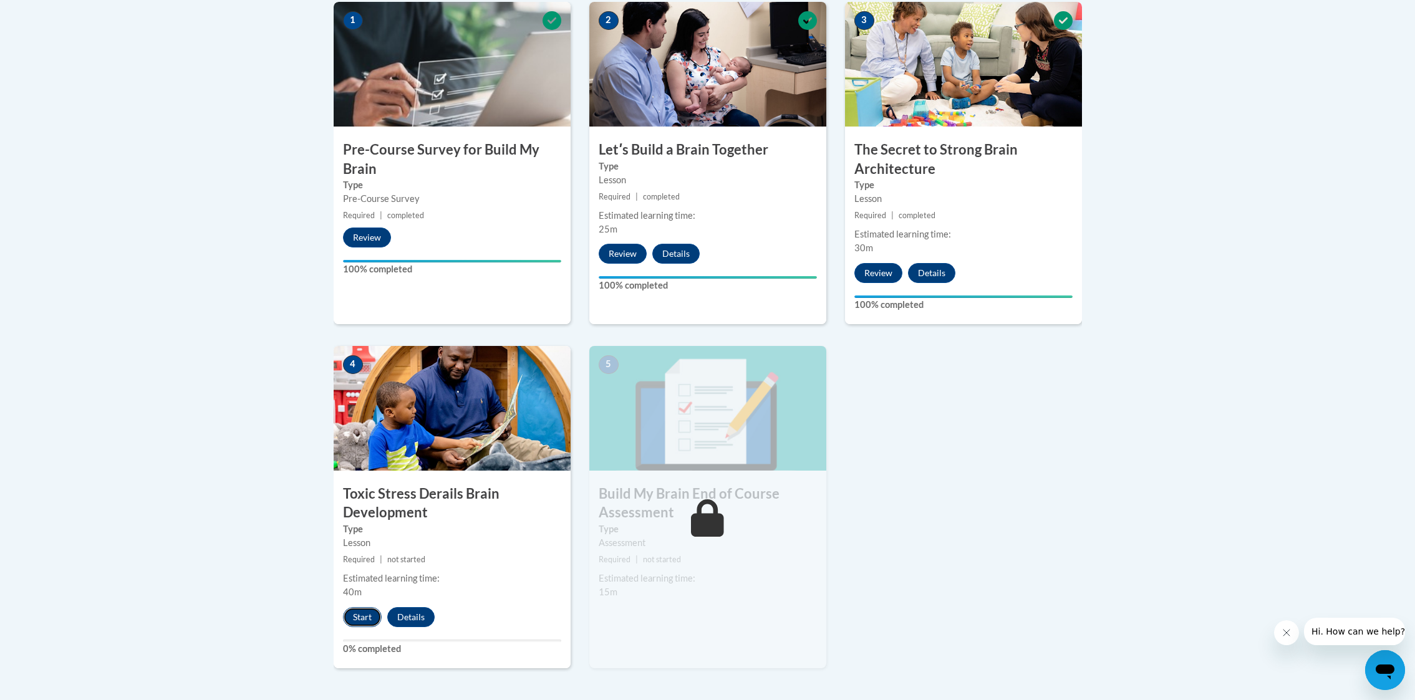
click at [364, 616] on button "Start" at bounding box center [362, 618] width 39 height 20
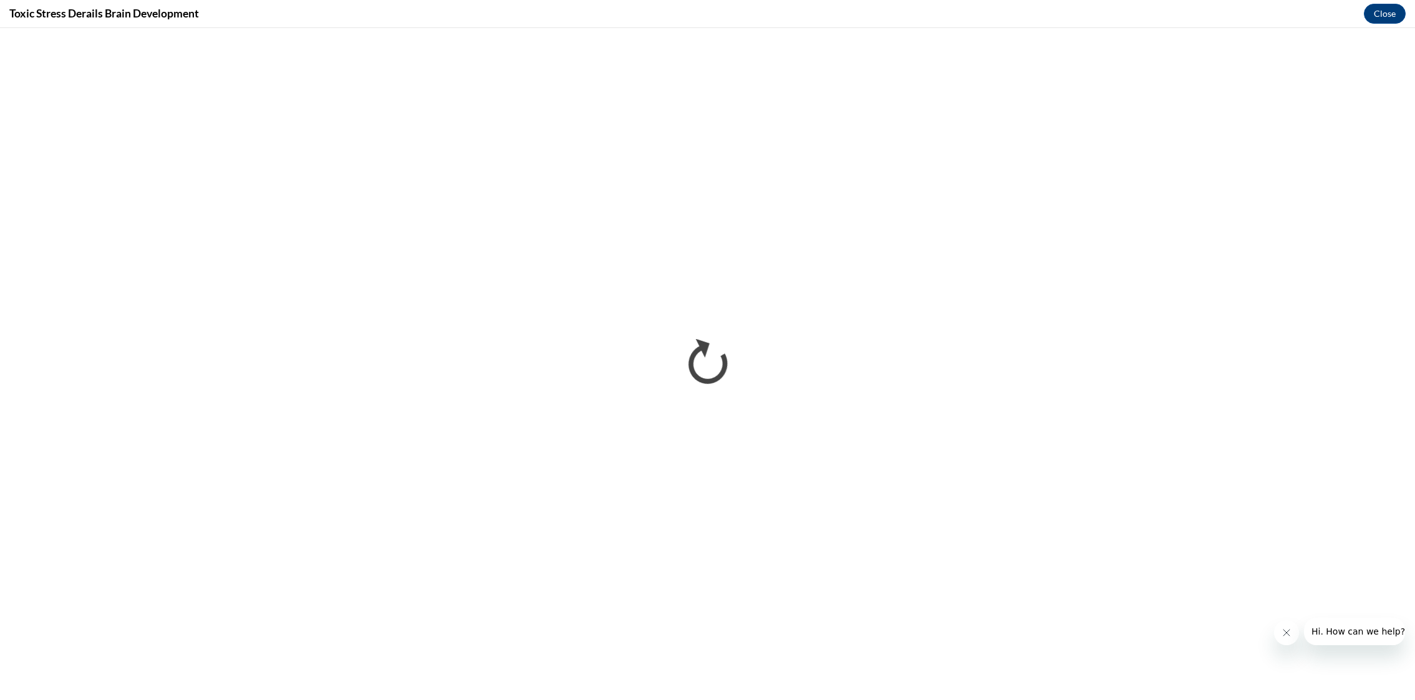
scroll to position [0, 0]
